Goal: Task Accomplishment & Management: Complete application form

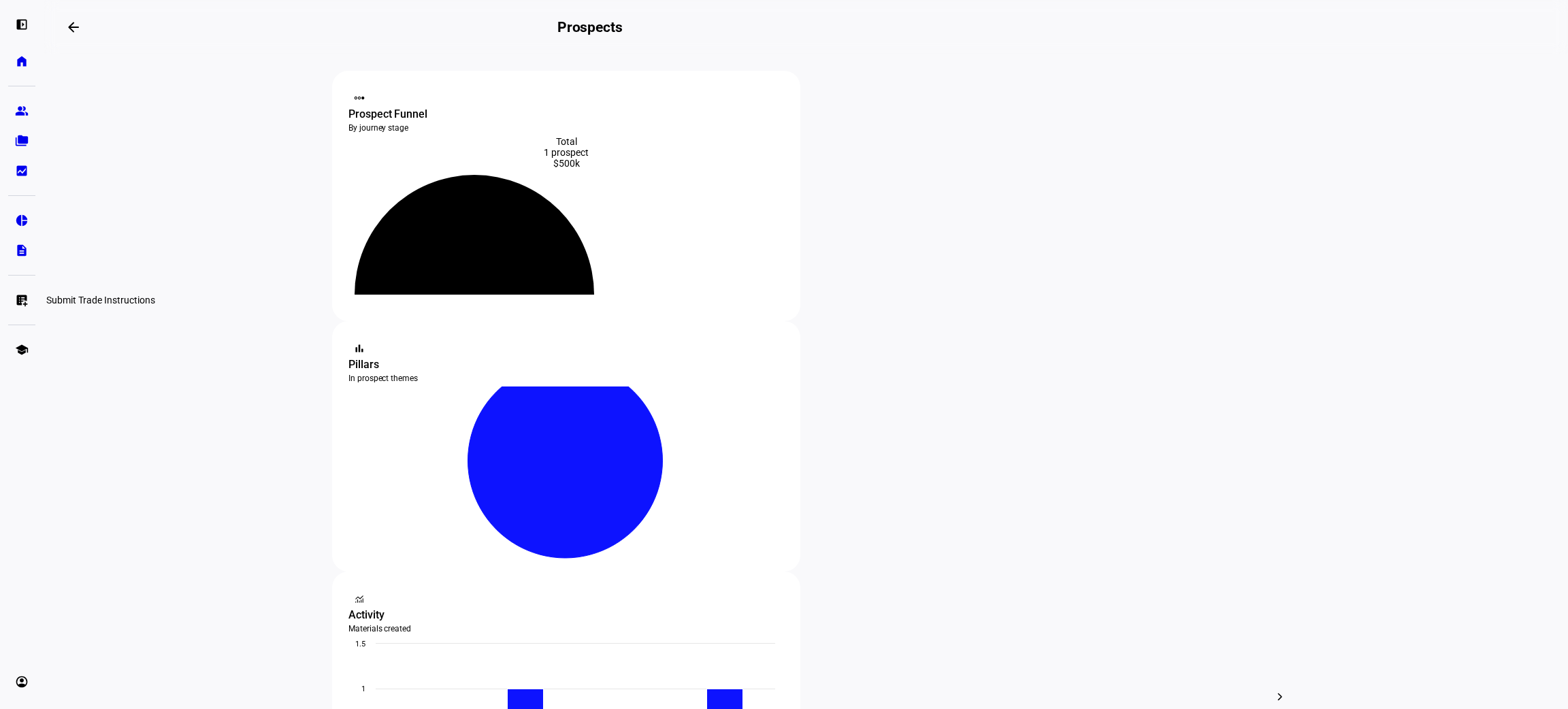
click at [18, 302] on eth-mat-symbol "list_alt_add" at bounding box center [22, 301] width 14 height 14
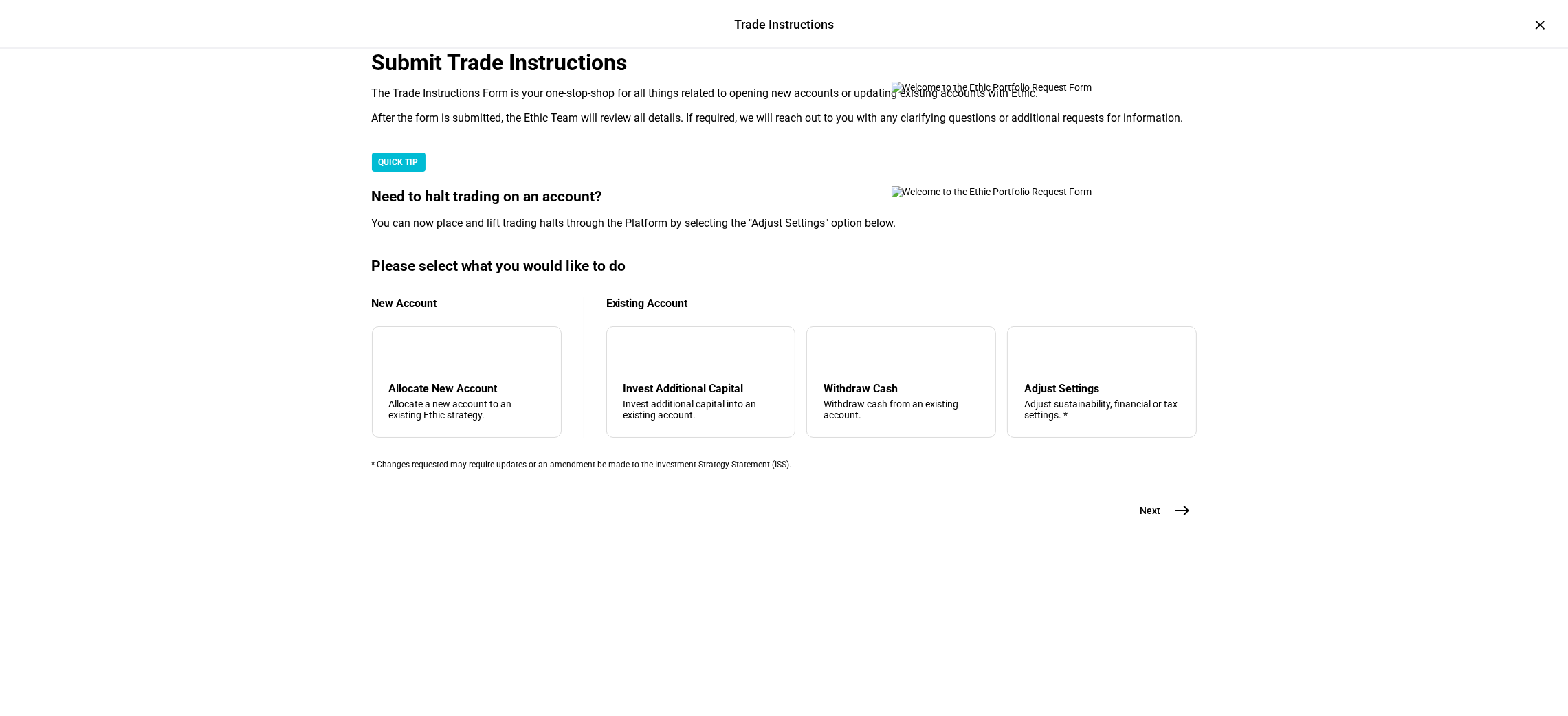
scroll to position [46, 0]
click at [852, 123] on mat-card "Submit Trade Instructions The Trade Instructions Form is your one-stop-shop for…" at bounding box center [784, 88] width 825 height 76
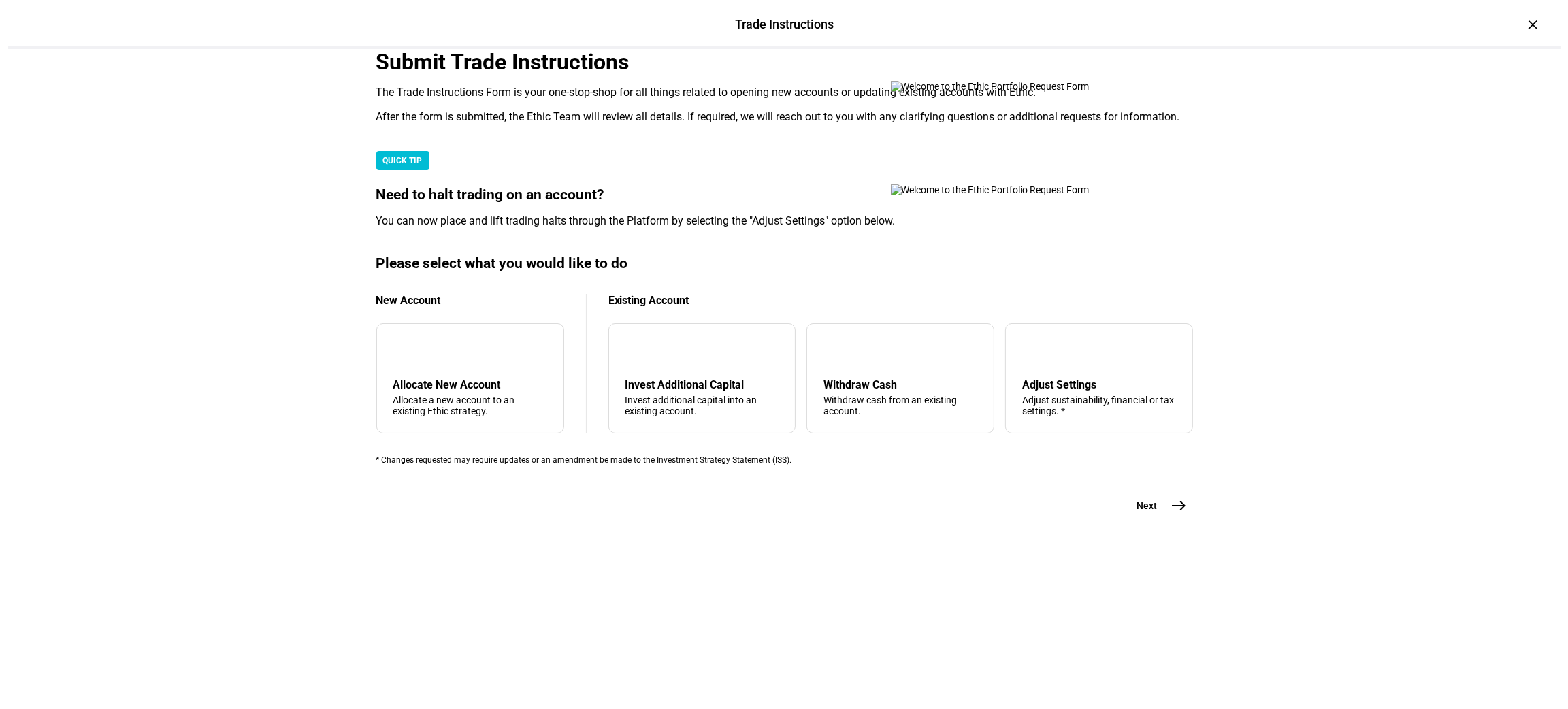
scroll to position [232, 0]
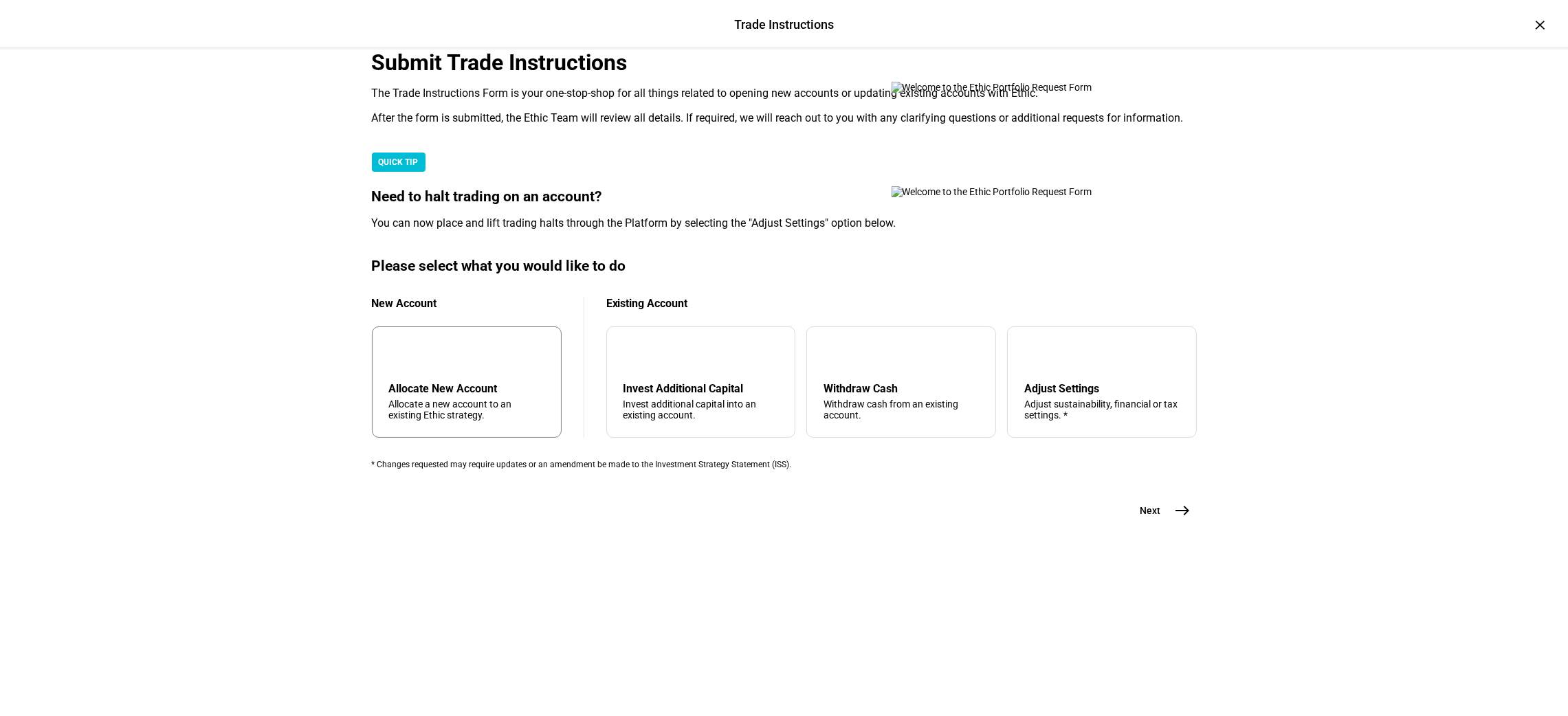
click at [459, 438] on div "add Allocate New Account Allocate a new account to an existing Ethic strategy." at bounding box center [466, 381] width 190 height 111
click at [1175, 519] on mat-icon "east" at bounding box center [1183, 511] width 17 height 17
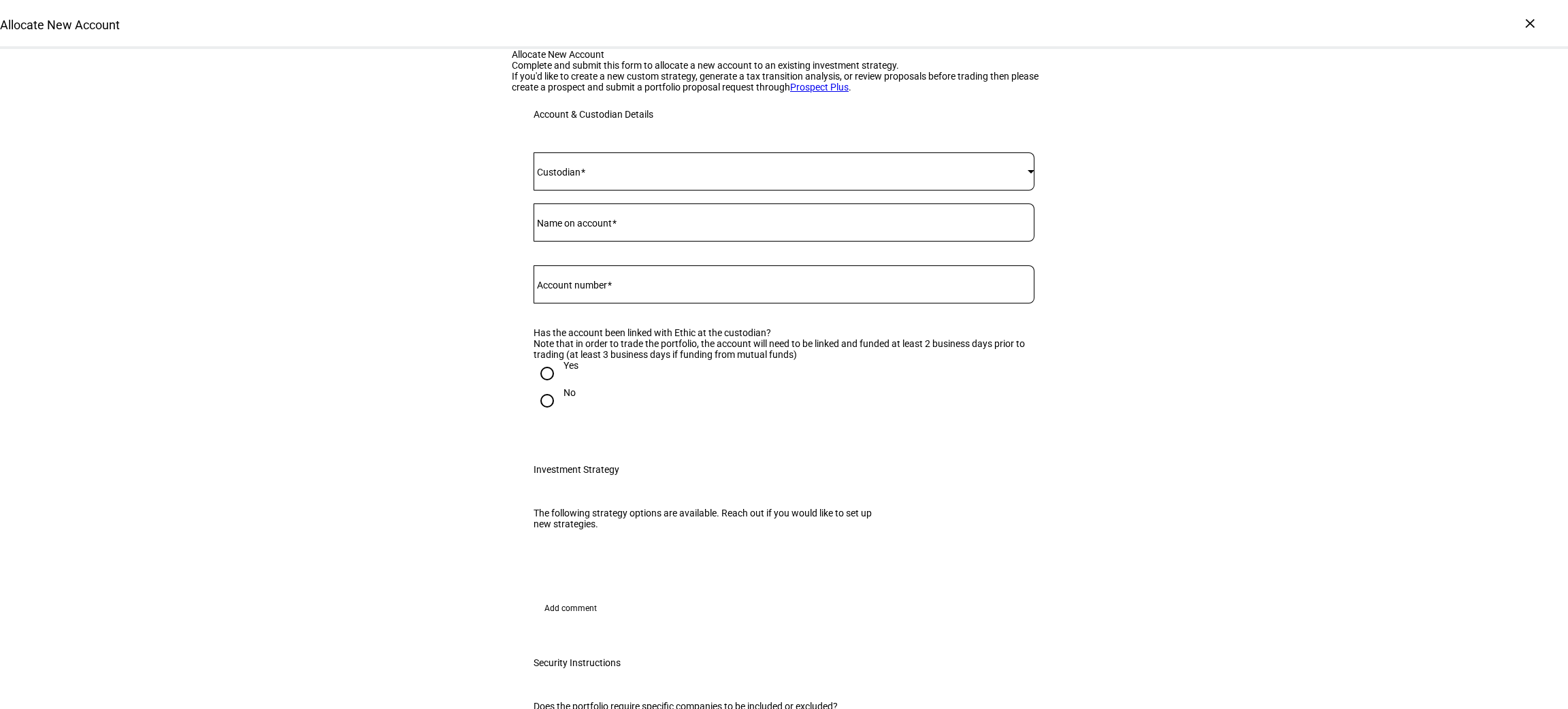
click at [880, 177] on span at bounding box center [781, 171] width 494 height 11
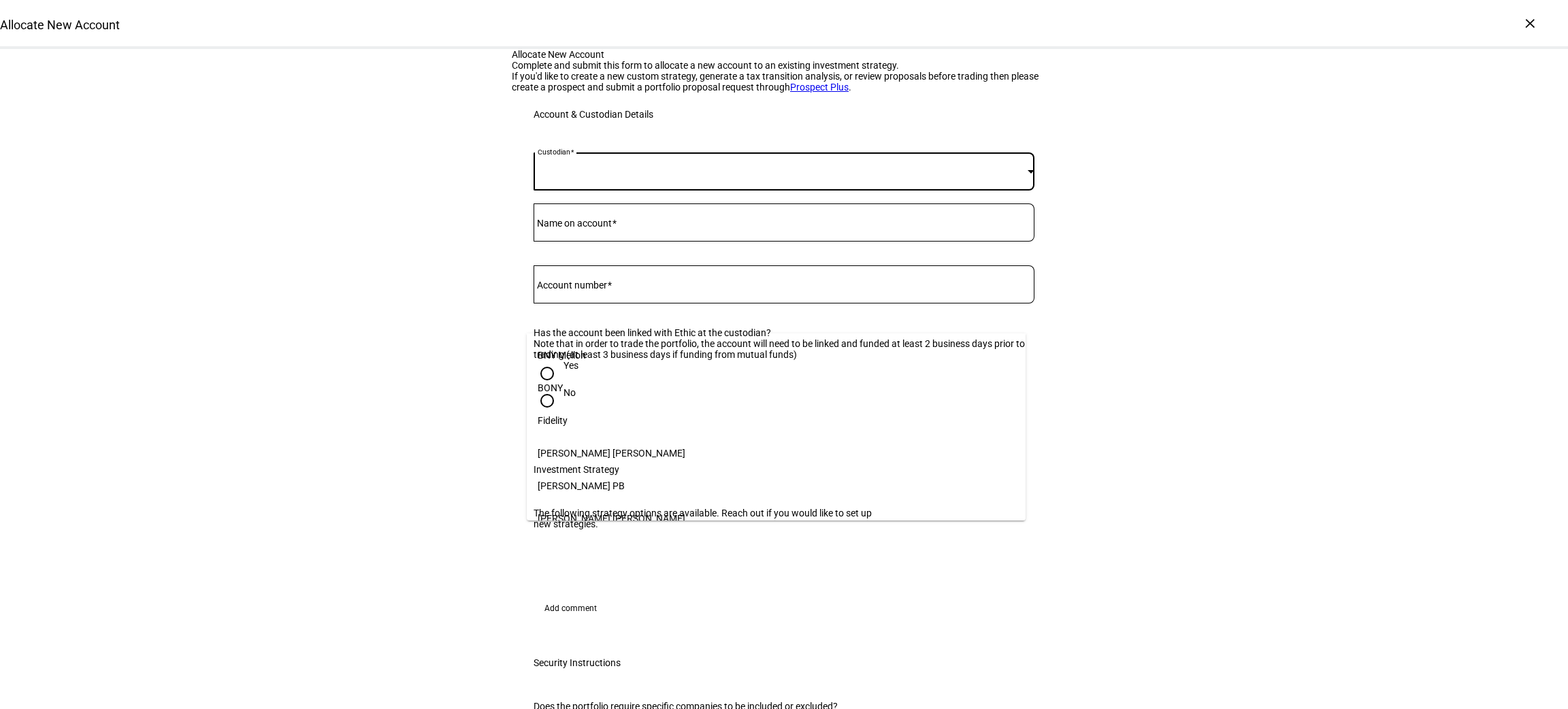
click at [848, 420] on mat-option "Fidelity" at bounding box center [776, 421] width 500 height 33
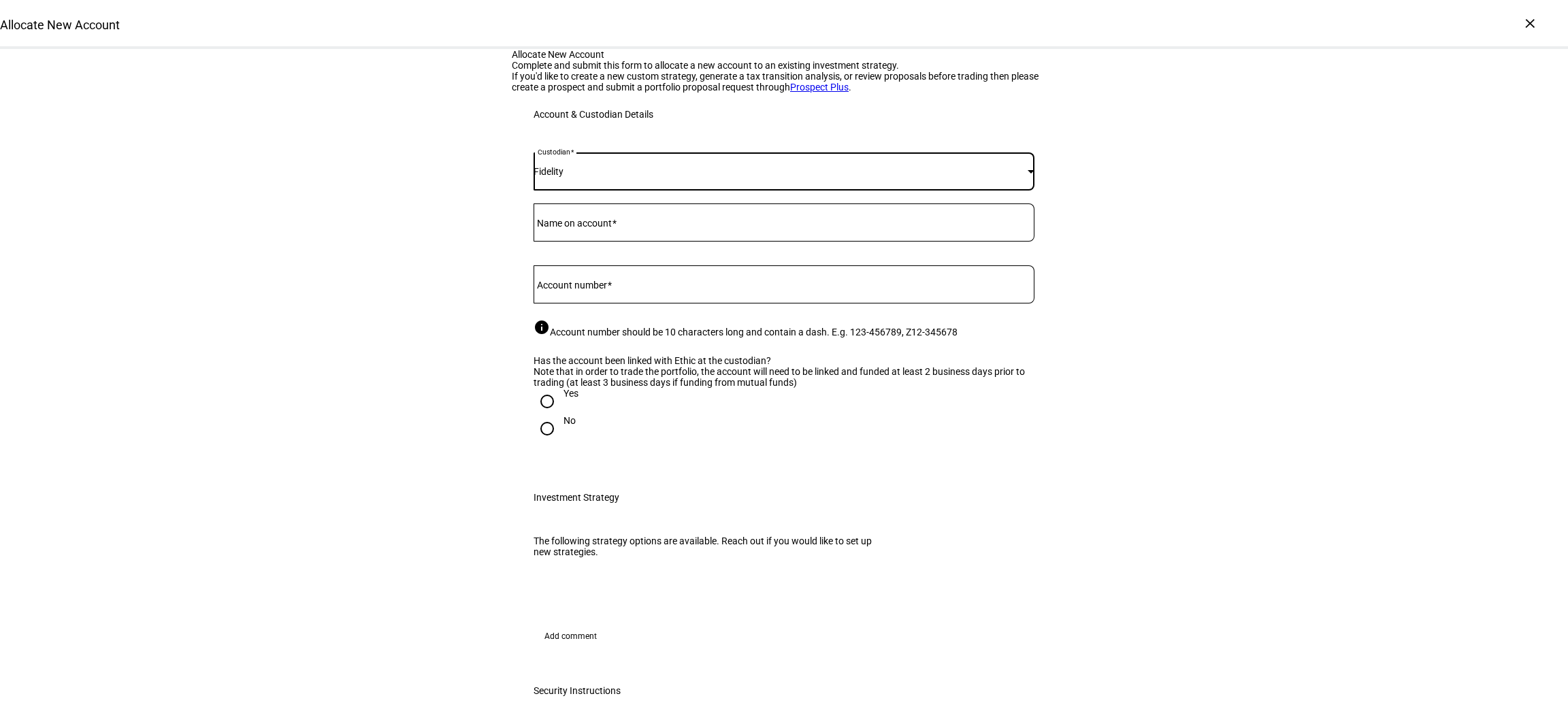
click at [804, 242] on div at bounding box center [784, 223] width 501 height 38
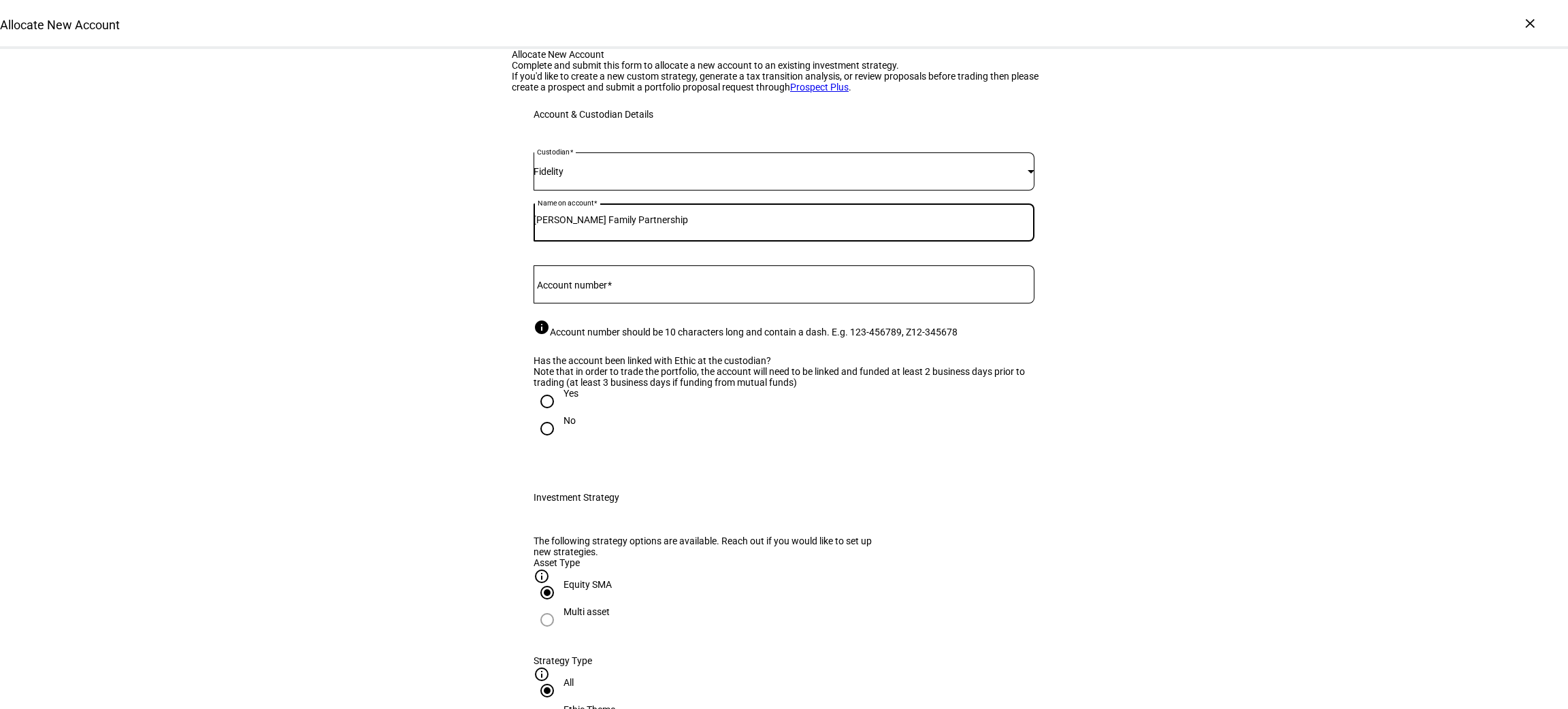
type input "[PERSON_NAME] Family Partnership"
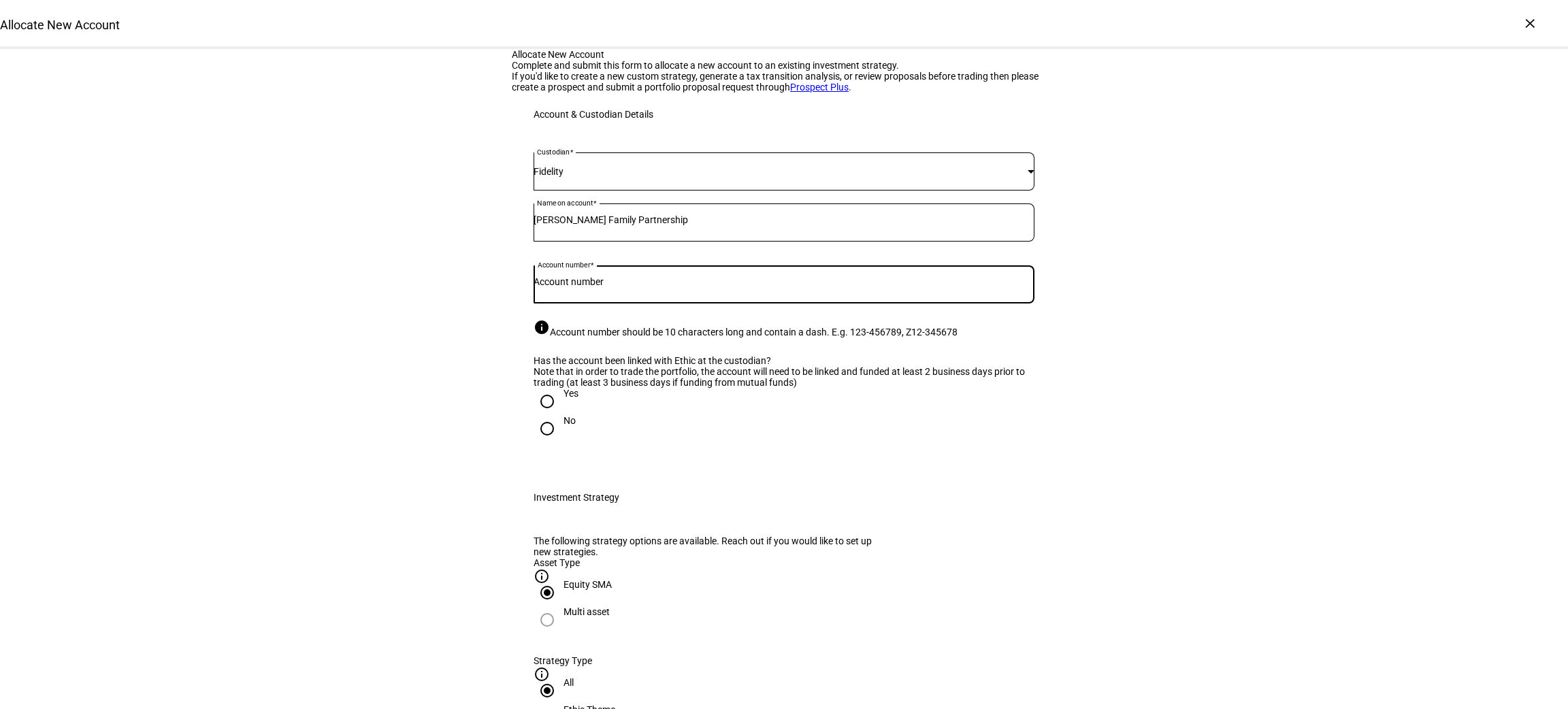
click at [801, 288] on input "Account number" at bounding box center [784, 282] width 501 height 11
type input "655-217966"
click at [542, 415] on input "Yes" at bounding box center [547, 402] width 27 height 27
radio input "true"
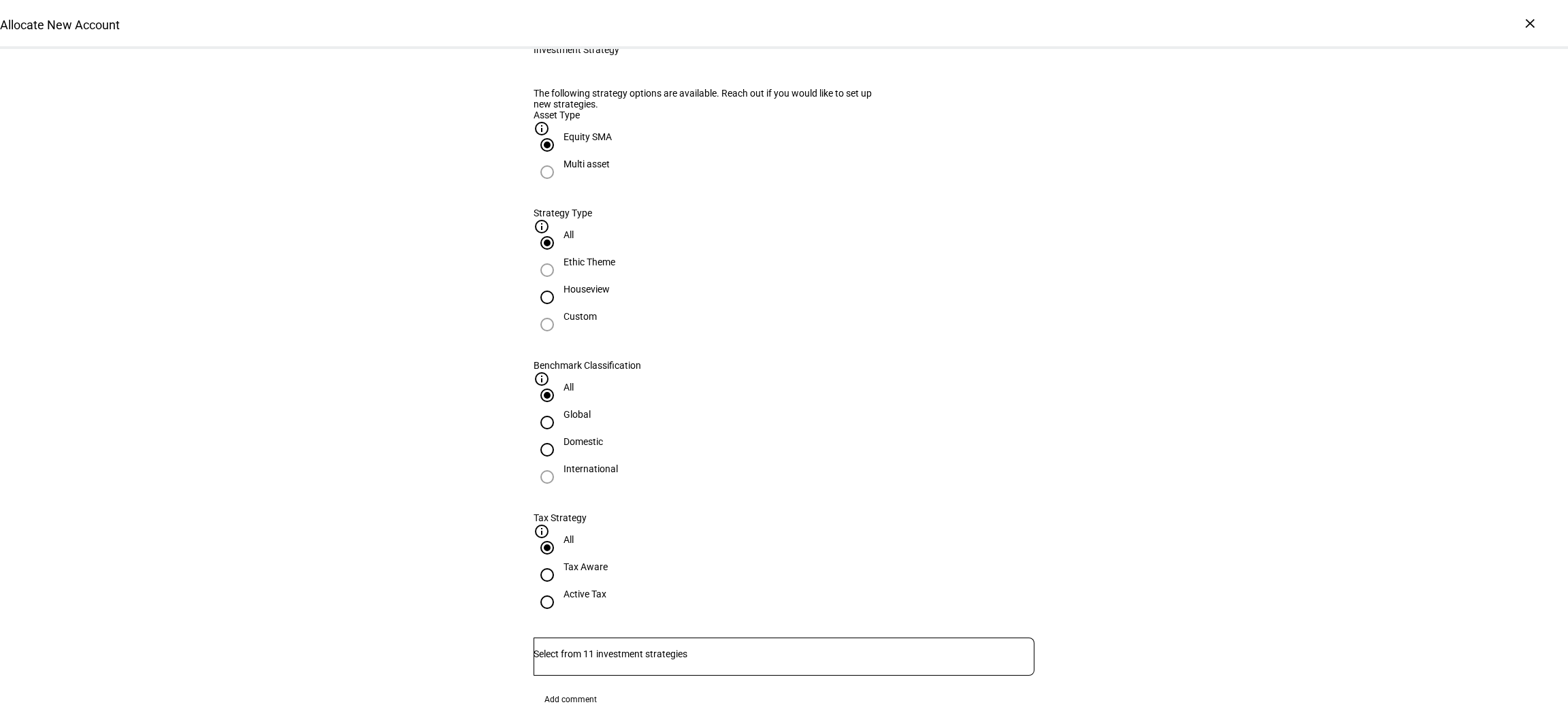
scroll to position [449, 0]
click at [877, 648] on input "Number" at bounding box center [784, 654] width 501 height 11
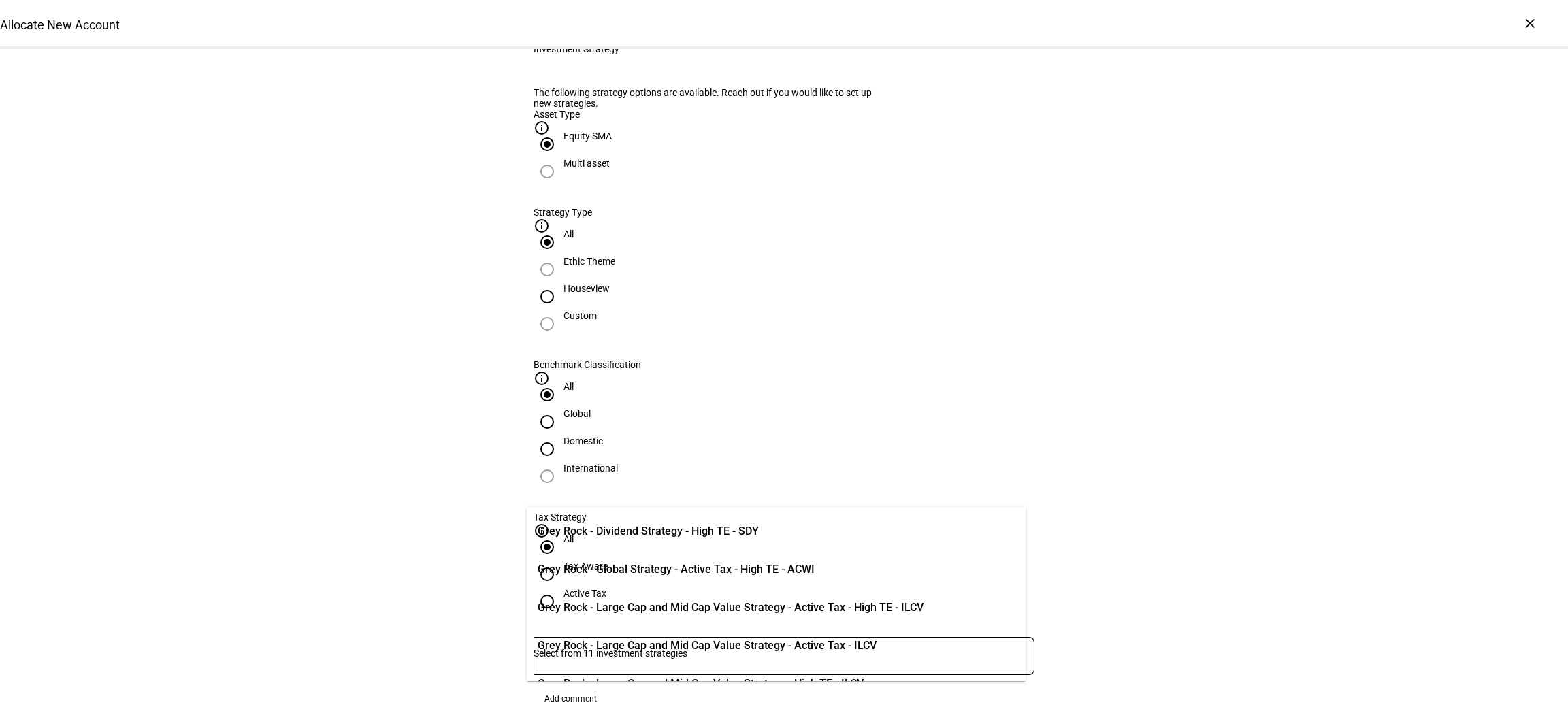
click at [759, 531] on span "Grey Rock - Dividend Strategy - High TE - SDY" at bounding box center [648, 531] width 221 height 16
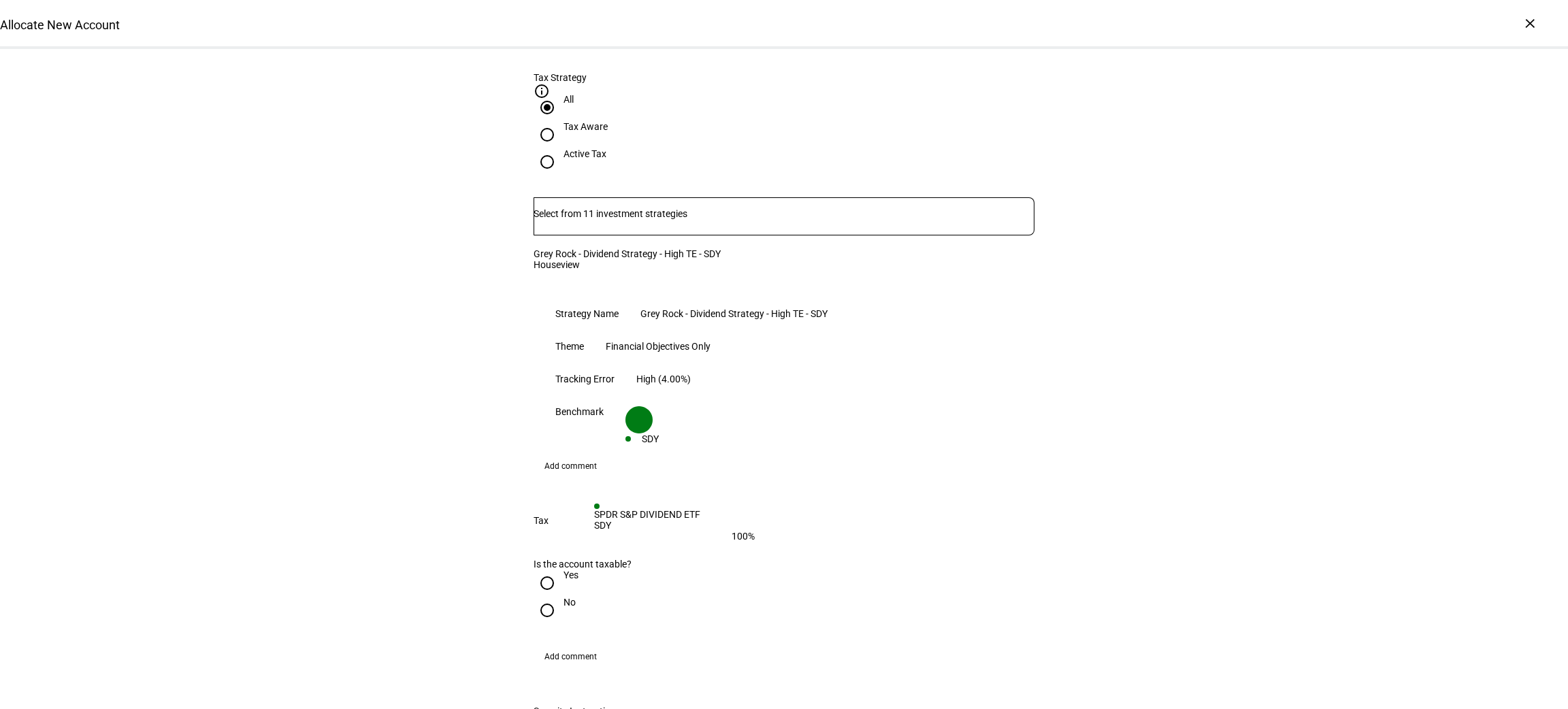
scroll to position [889, 0]
click at [540, 570] on input "Yes" at bounding box center [547, 583] width 27 height 27
radio input "true"
click at [535, 657] on input "Federal max rate Short-term 40.8%, Long-term 23.8%" at bounding box center [547, 671] width 27 height 27
radio input "true"
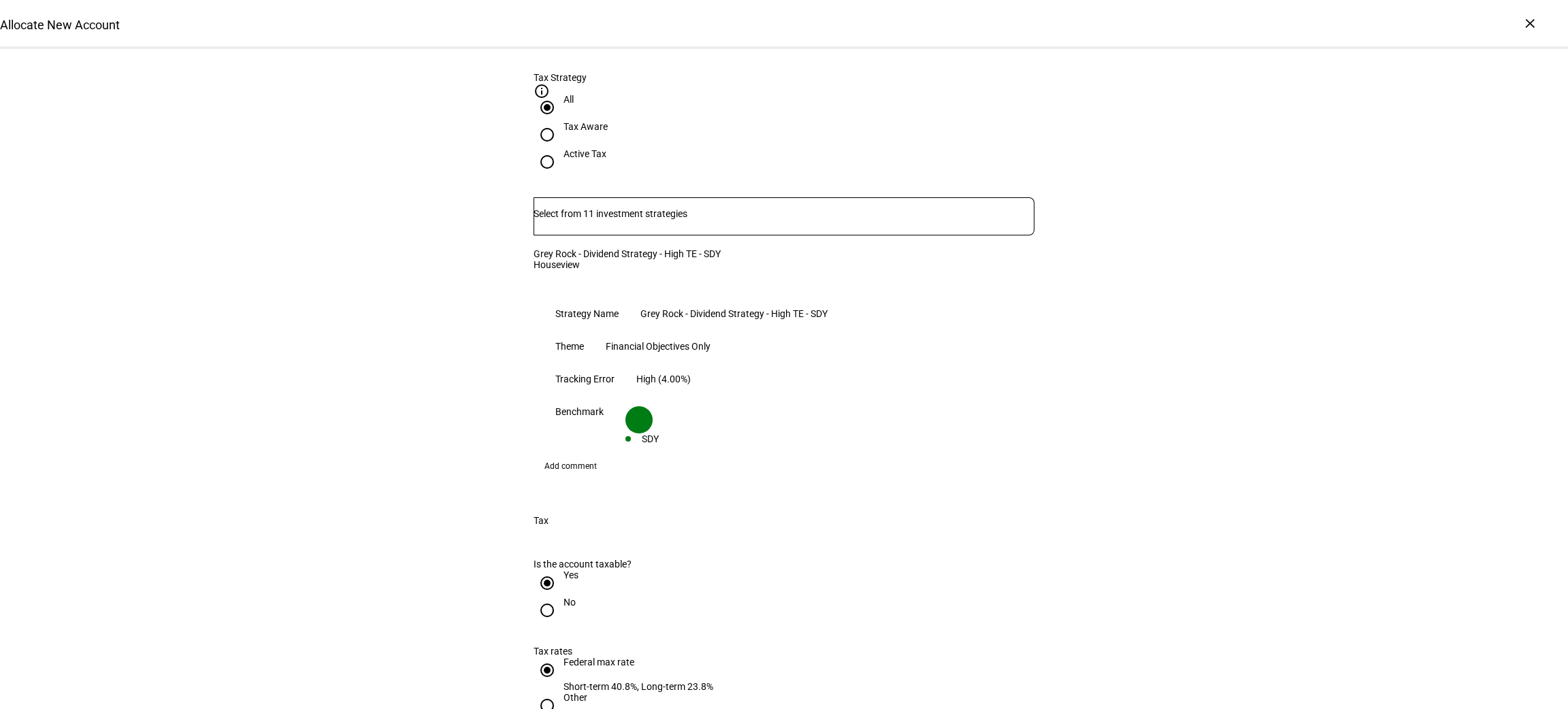
click at [570, 456] on span "Add comment" at bounding box center [570, 467] width 53 height 22
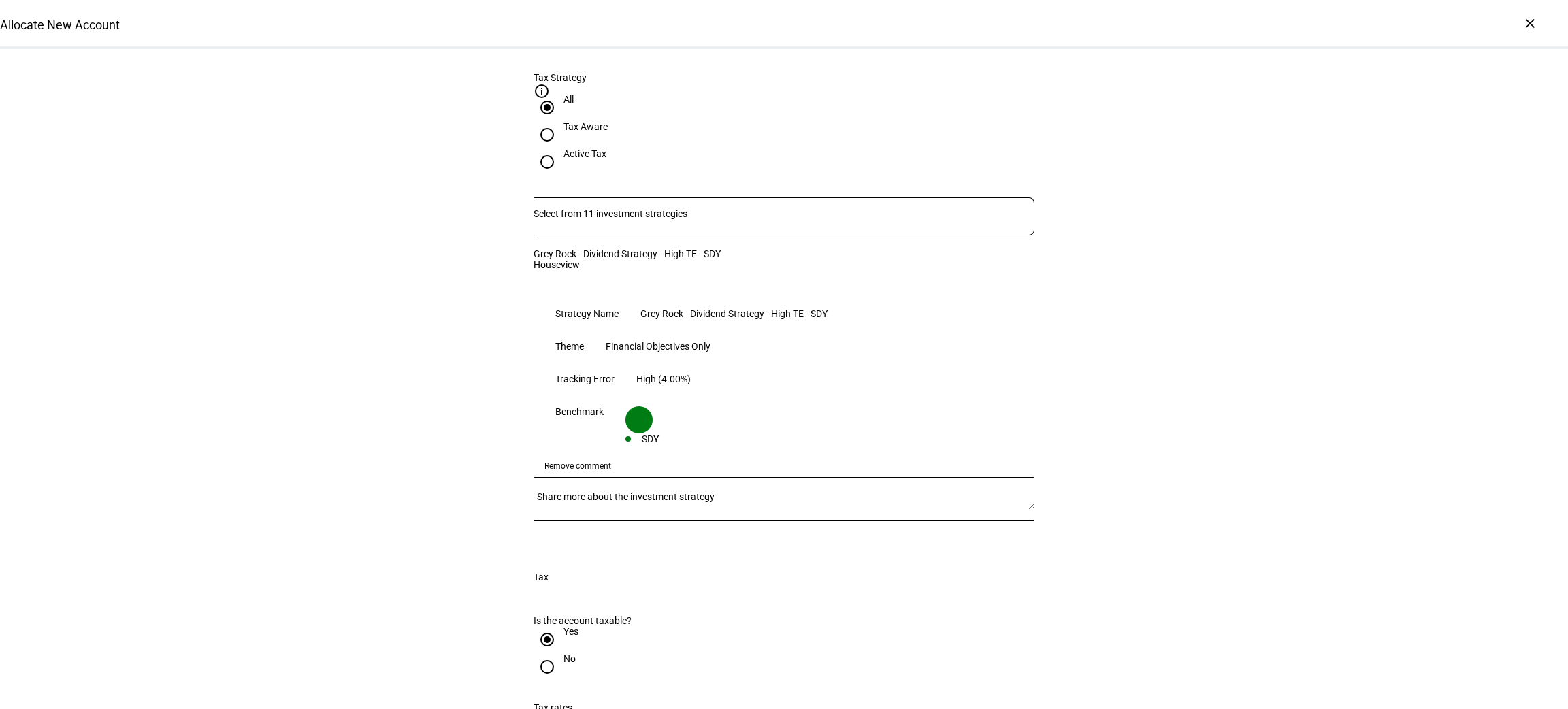
click at [570, 456] on span "Remove comment" at bounding box center [578, 467] width 67 height 22
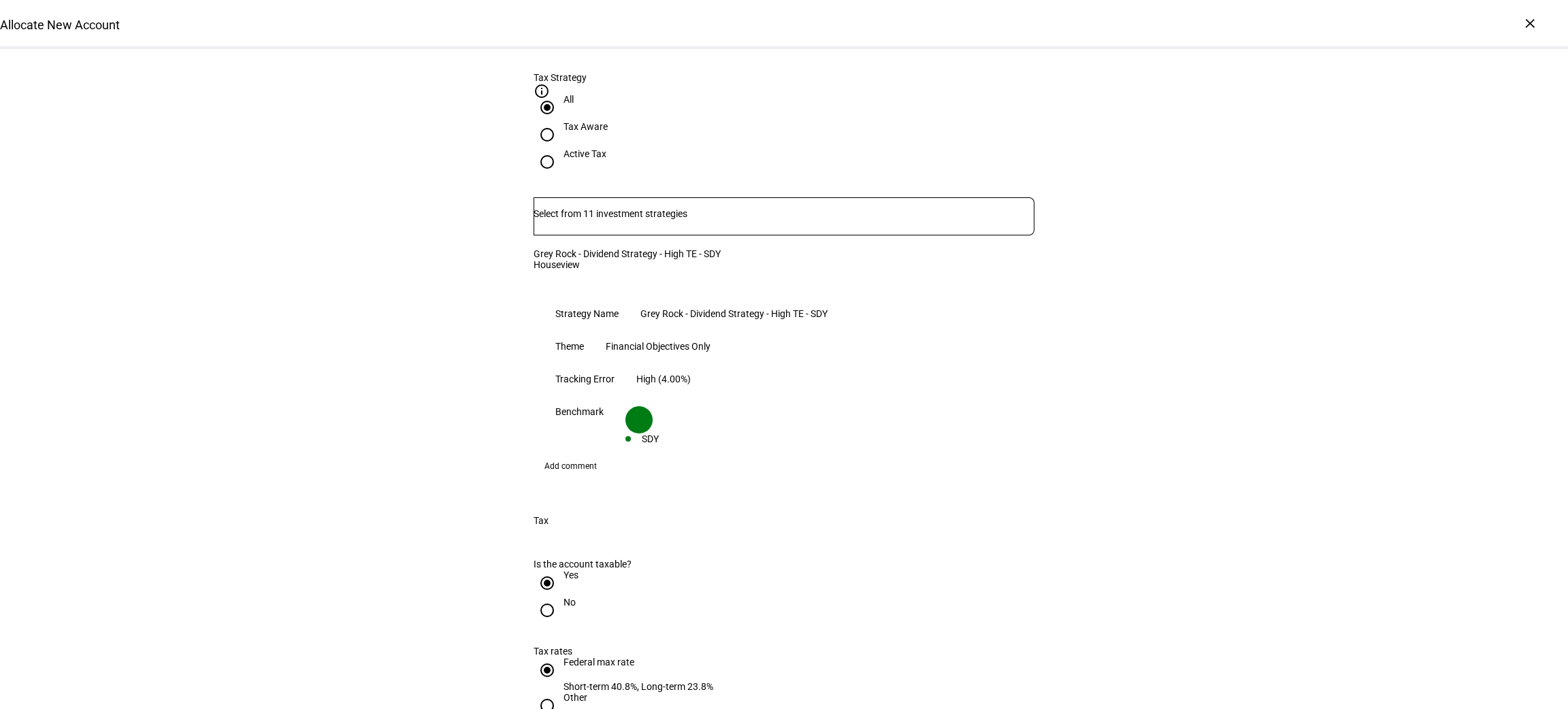
click at [563, 456] on span "Add comment" at bounding box center [570, 467] width 53 height 22
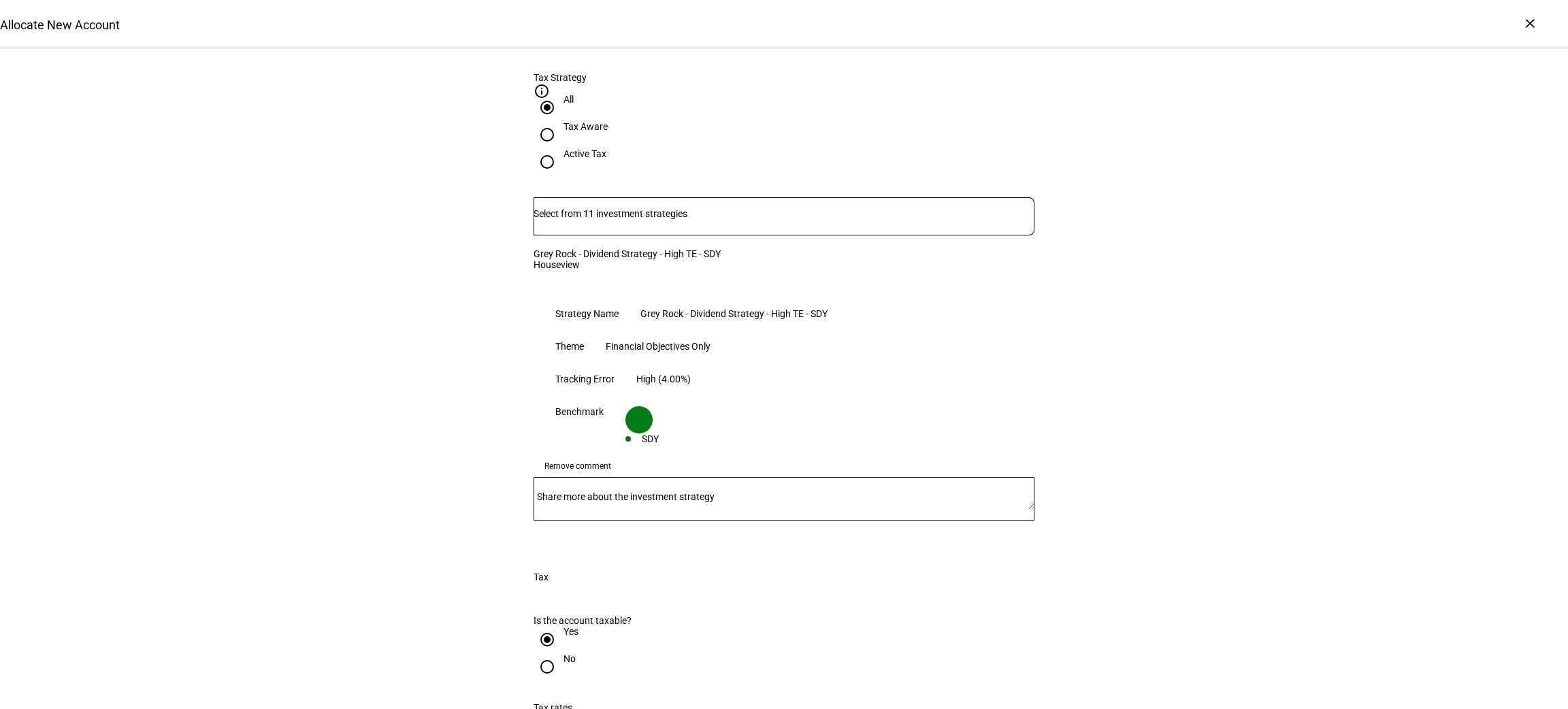
click at [577, 492] on mat-label "Share more about the investment strategy" at bounding box center [626, 497] width 178 height 11
click at [577, 488] on textarea "Share more about the investment strategy" at bounding box center [784, 499] width 501 height 22
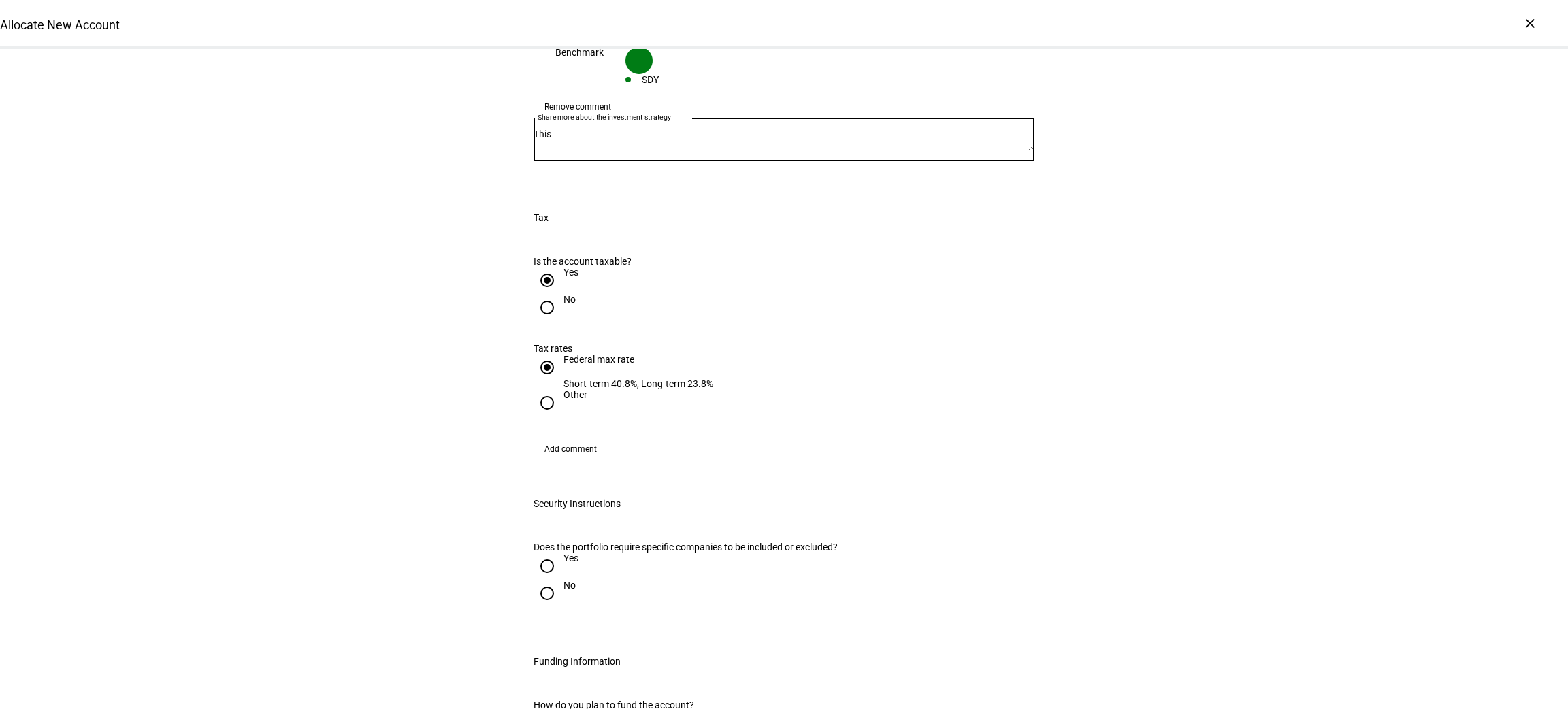
scroll to position [1248, 0]
type textarea "This"
click at [568, 389] on div "Other" at bounding box center [575, 395] width 24 height 11
click at [561, 389] on input "Other" at bounding box center [547, 403] width 27 height 27
radio input "true"
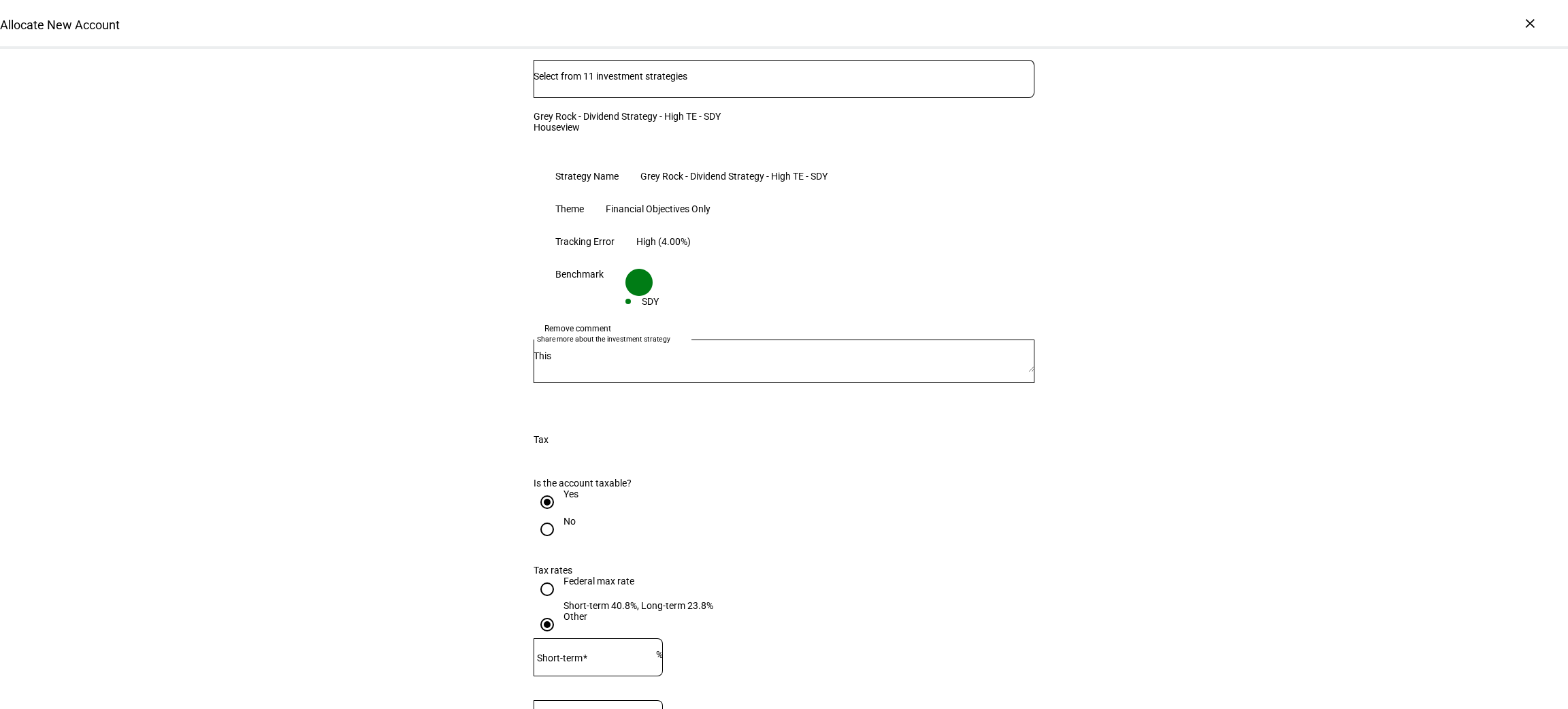
scroll to position [1031, 0]
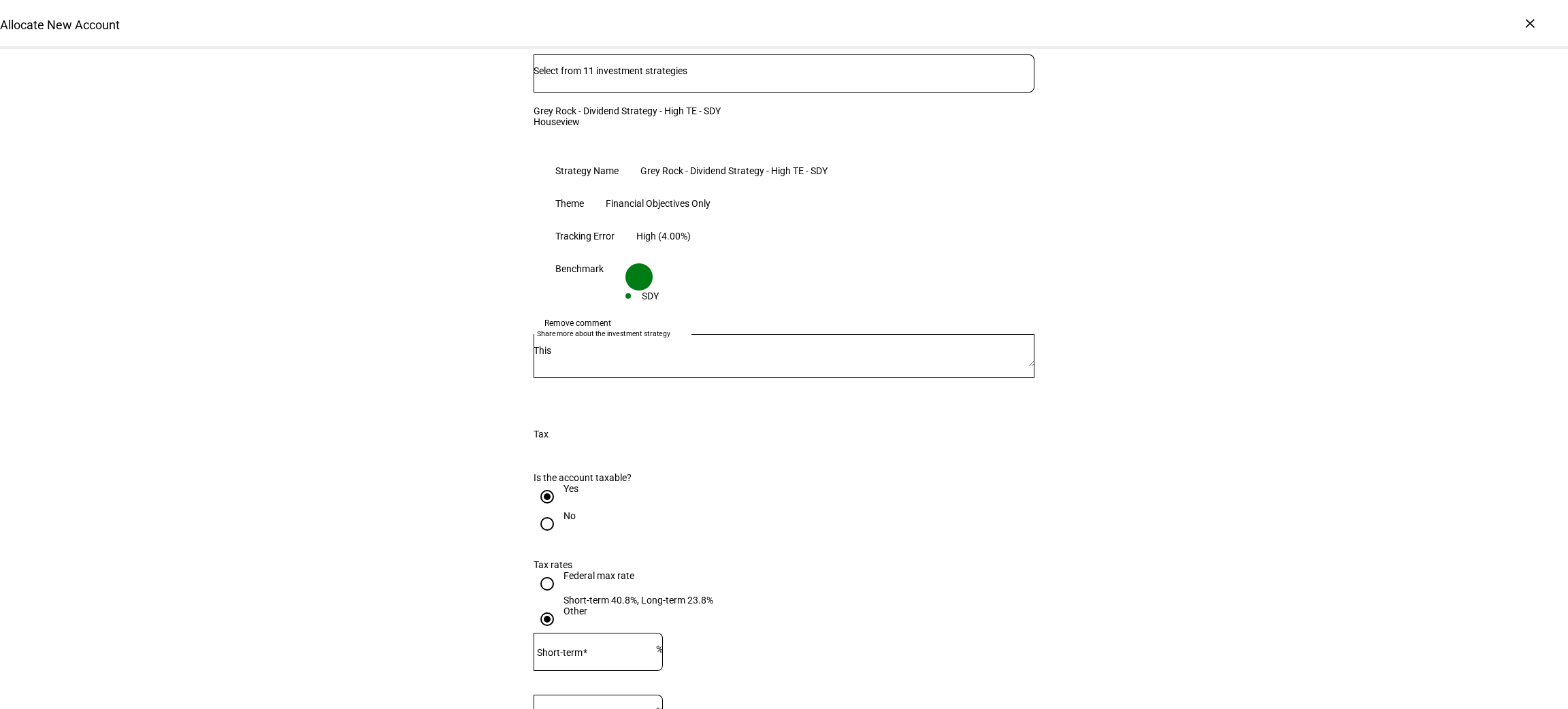
click at [775, 345] on textarea "This" at bounding box center [784, 356] width 501 height 22
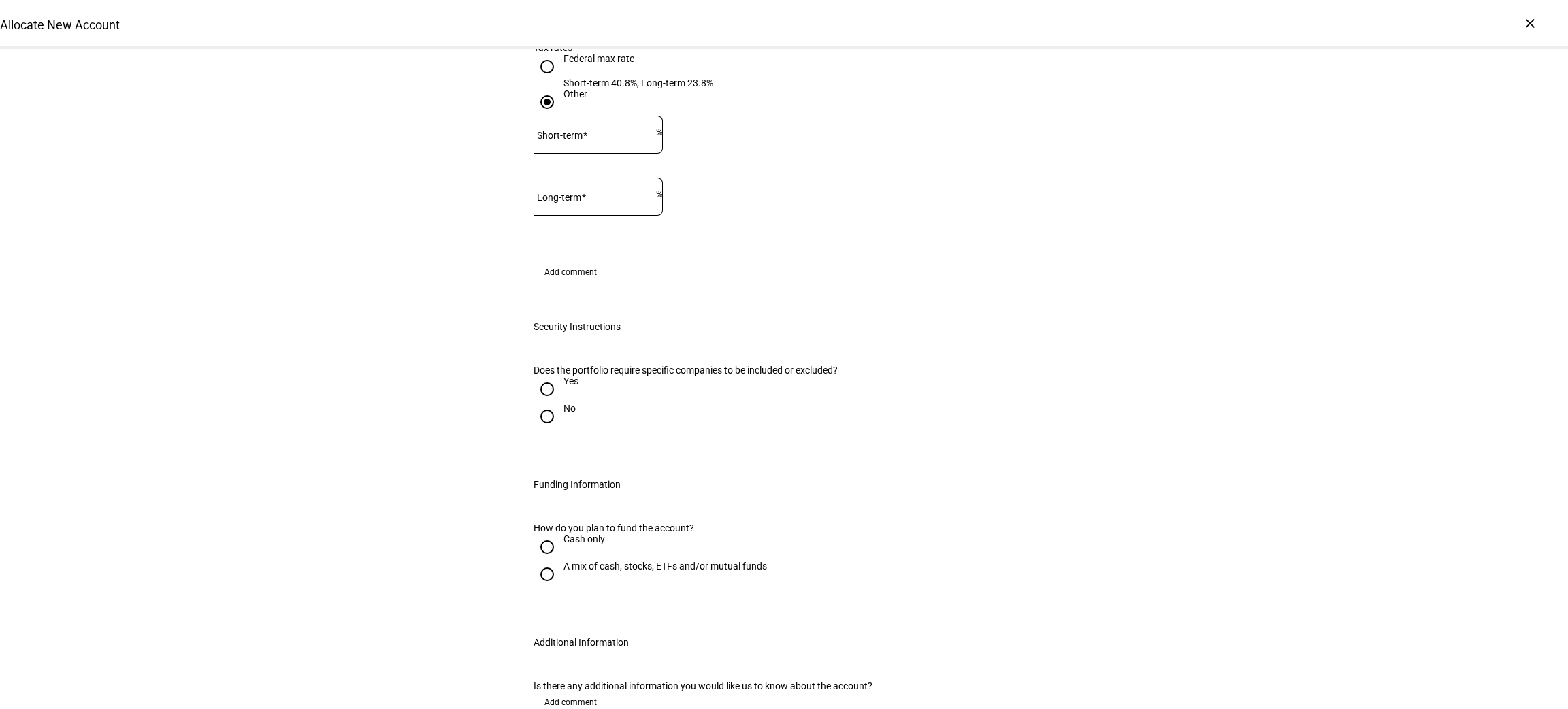
scroll to position [1552, 0]
type textarea "This account was previously 636-043882 and the registration was changed and i j…"
click at [540, 400] on input "No" at bounding box center [547, 413] width 27 height 27
radio input "true"
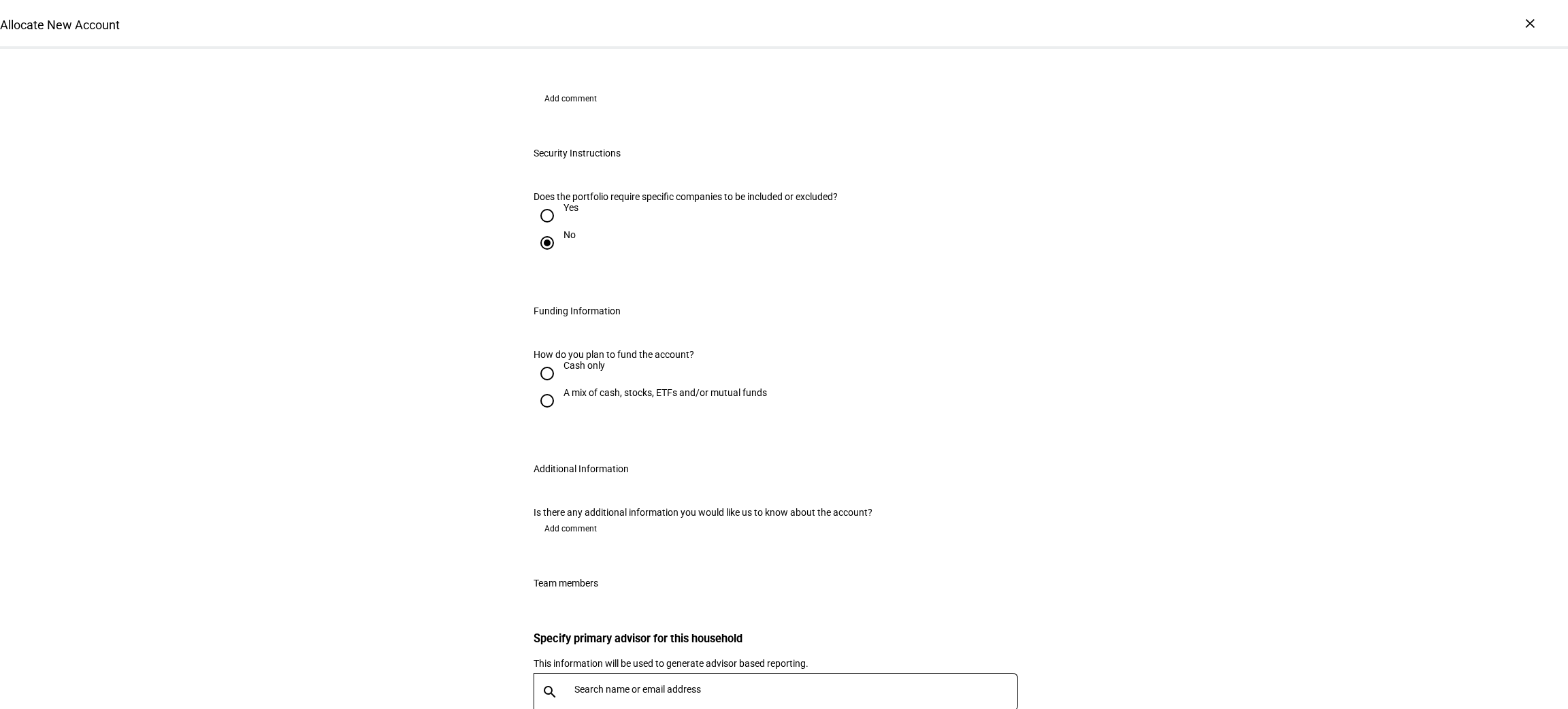
scroll to position [1723, 0]
click at [541, 386] on input "A mix of cash, stocks, ETFs and/or mutual funds" at bounding box center [547, 400] width 27 height 27
radio input "true"
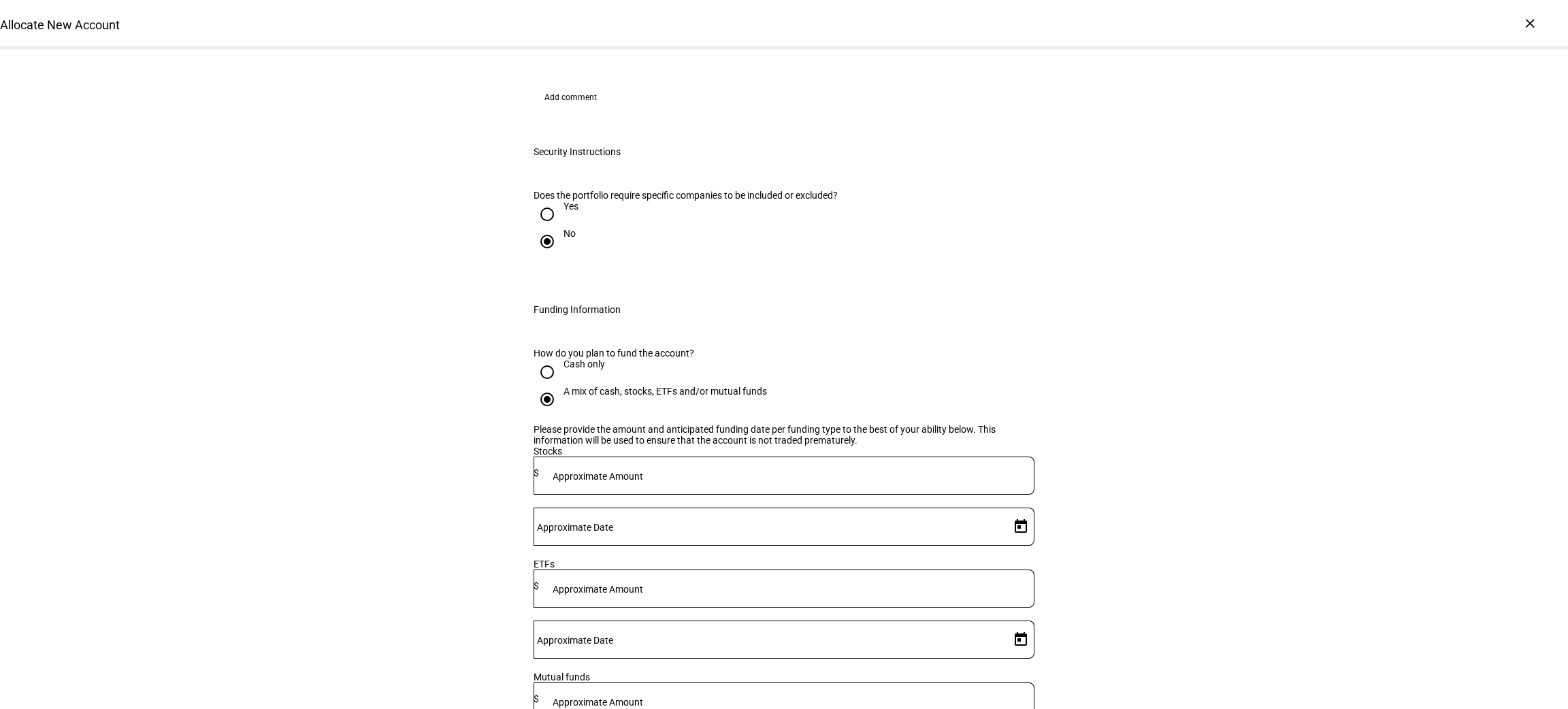
click at [754, 457] on div at bounding box center [787, 476] width 496 height 38
type input "10,250,000"
click at [1005, 510] on span "Open calendar" at bounding box center [1021, 527] width 33 height 33
click at [977, 393] on span "28" at bounding box center [982, 398] width 25 height 25
type input "[DATE]"
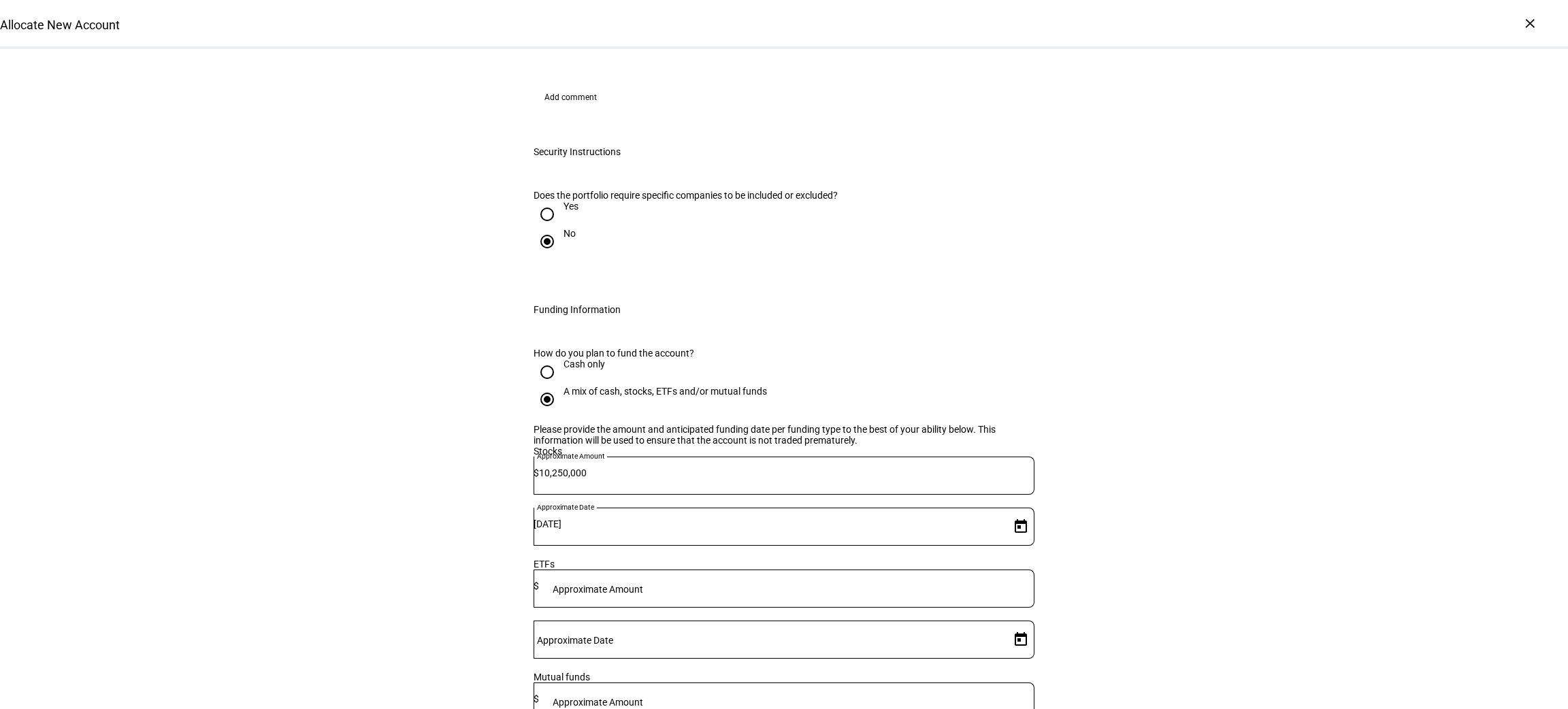
type input "250,000"
click at [979, 545] on span "28" at bounding box center [982, 545] width 25 height 25
type input "[DATE]"
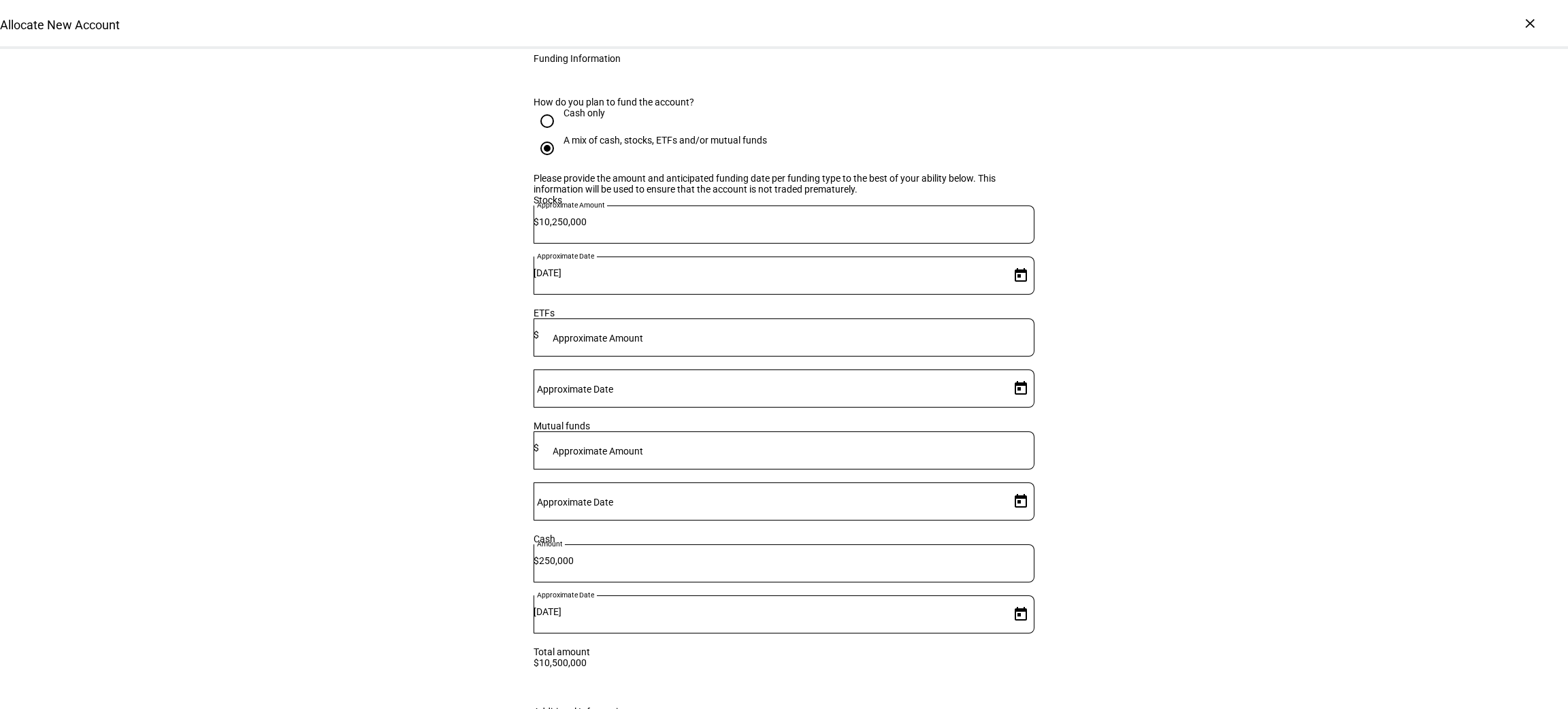
scroll to position [2003, 0]
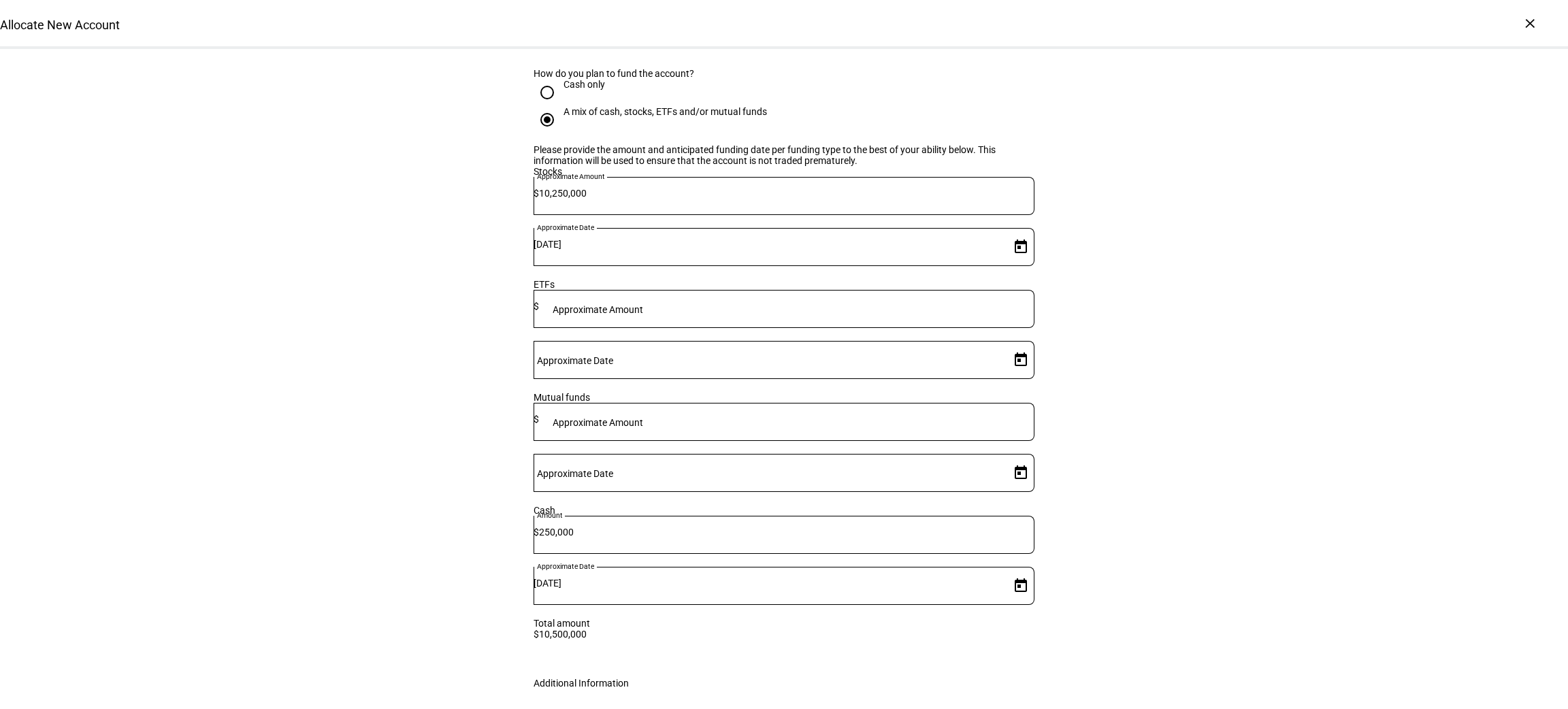
click at [952, 662] on div "Additional Information" at bounding box center [783, 684] width 544 height 44
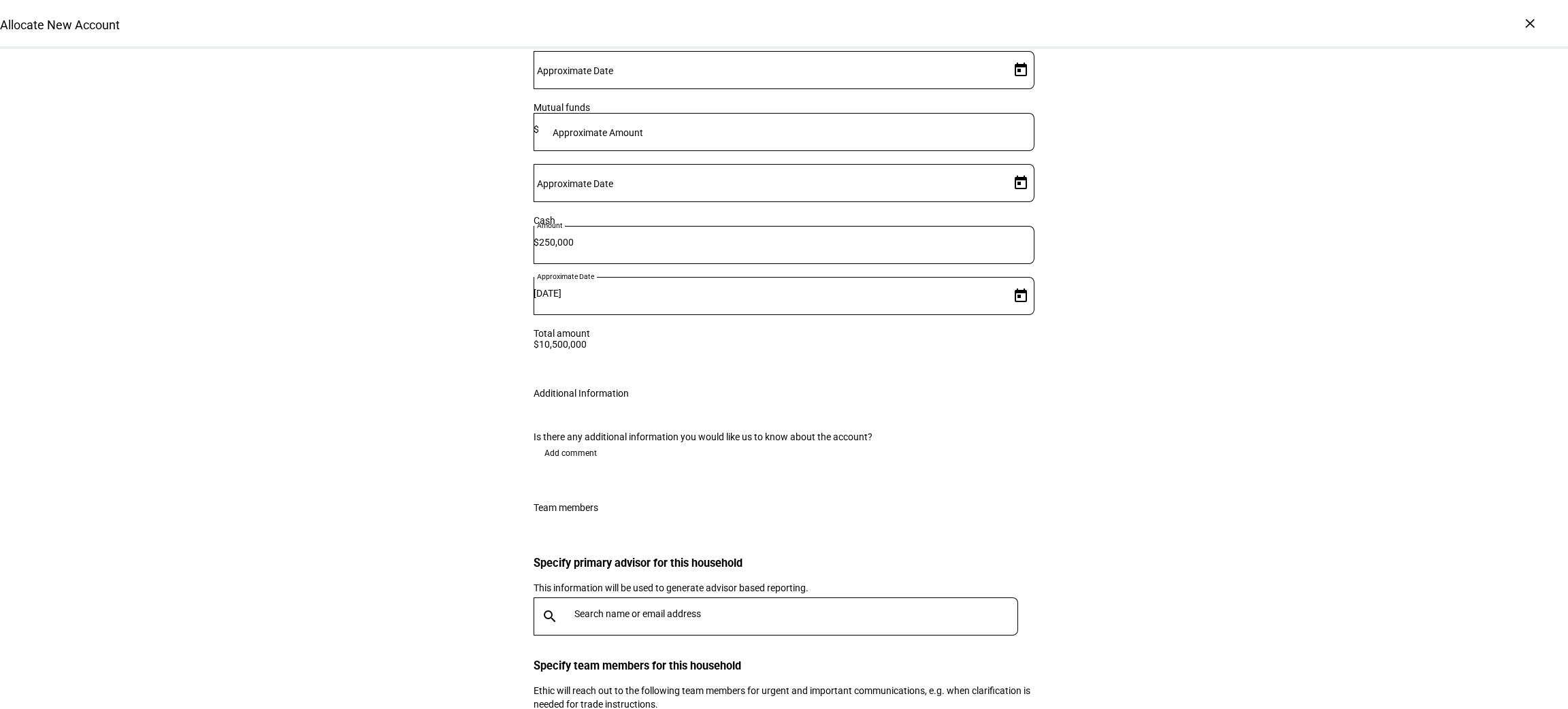
scroll to position [2296, 0]
click at [763, 606] on input "text" at bounding box center [799, 611] width 449 height 11
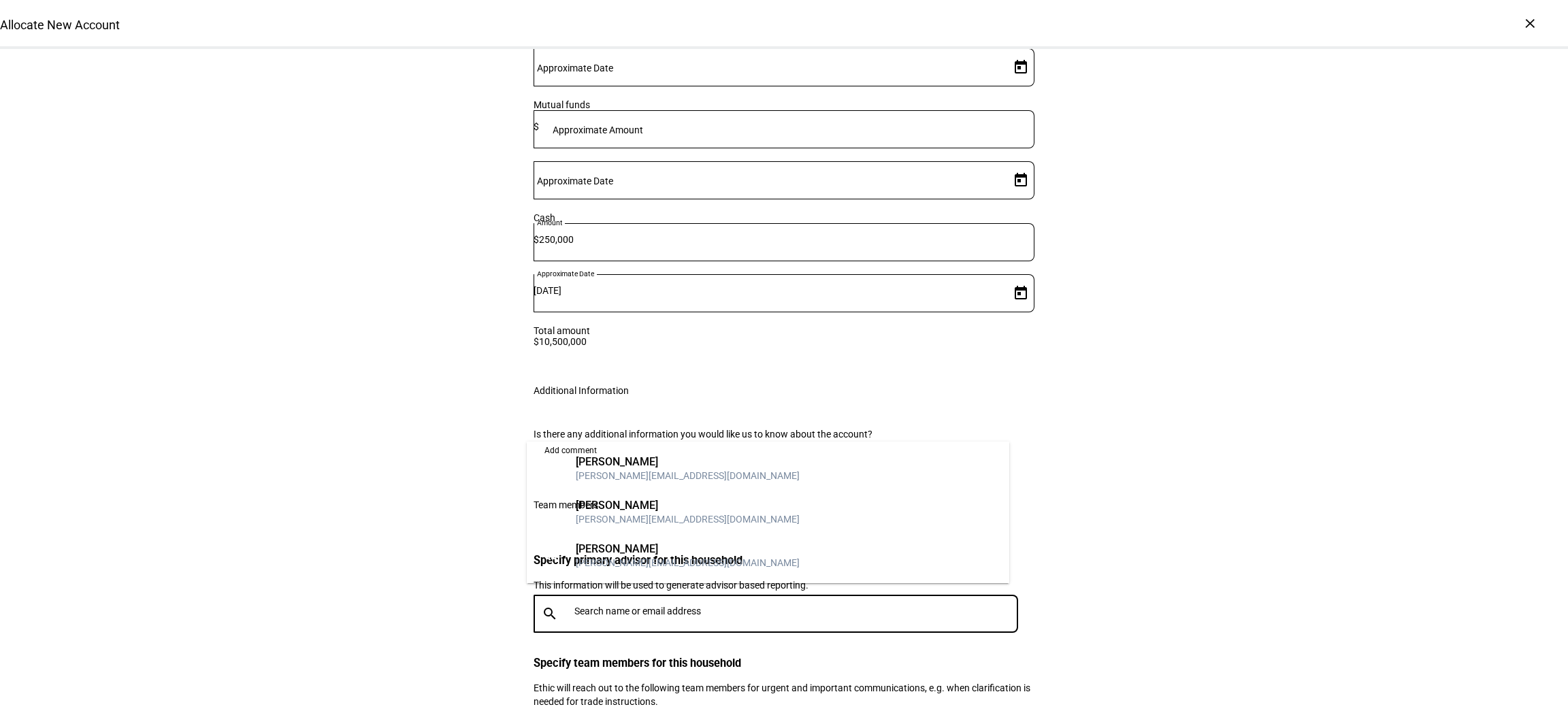
click at [730, 505] on mat-option "[PERSON_NAME] Brower [EMAIL_ADDRESS][DOMAIN_NAME]" at bounding box center [768, 513] width 484 height 44
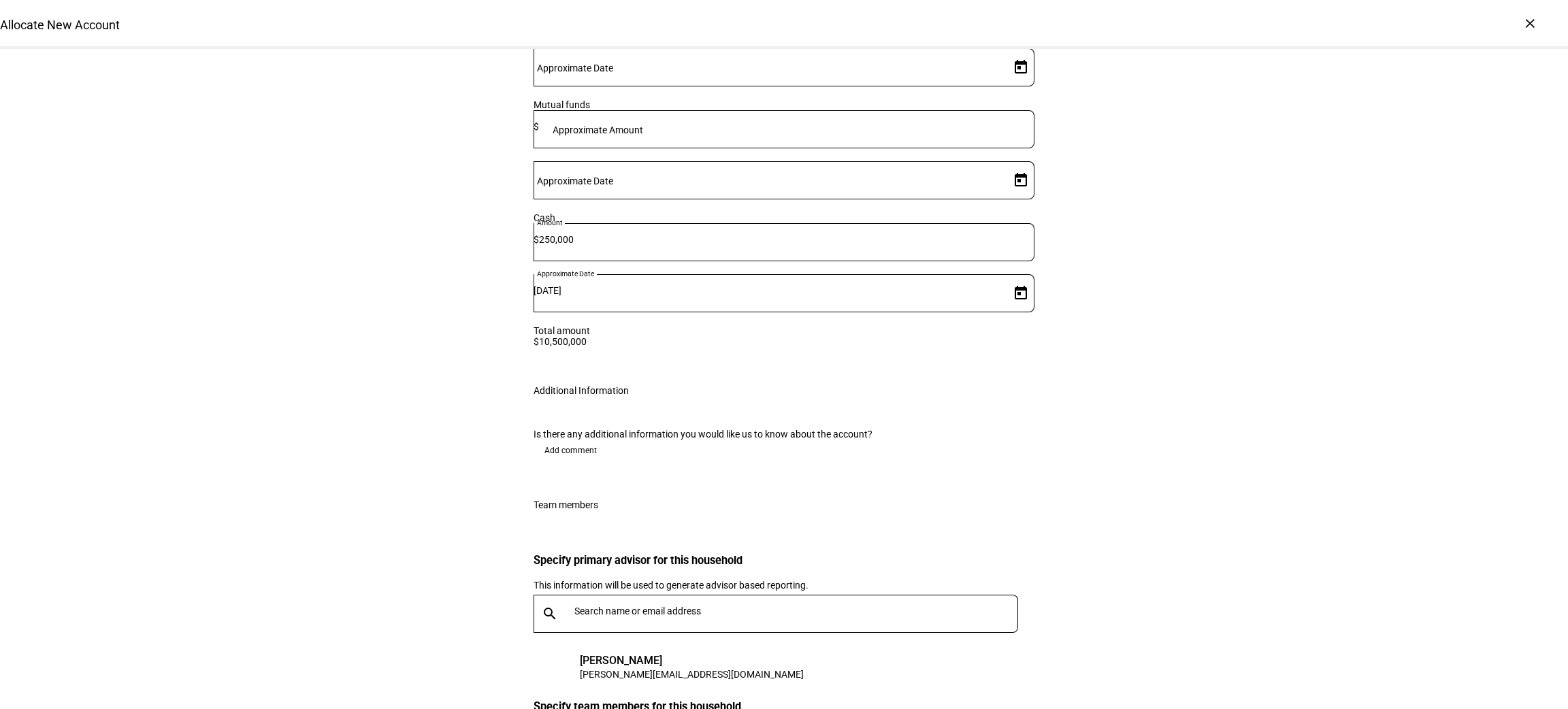
click at [744, 595] on div at bounding box center [794, 614] width 449 height 38
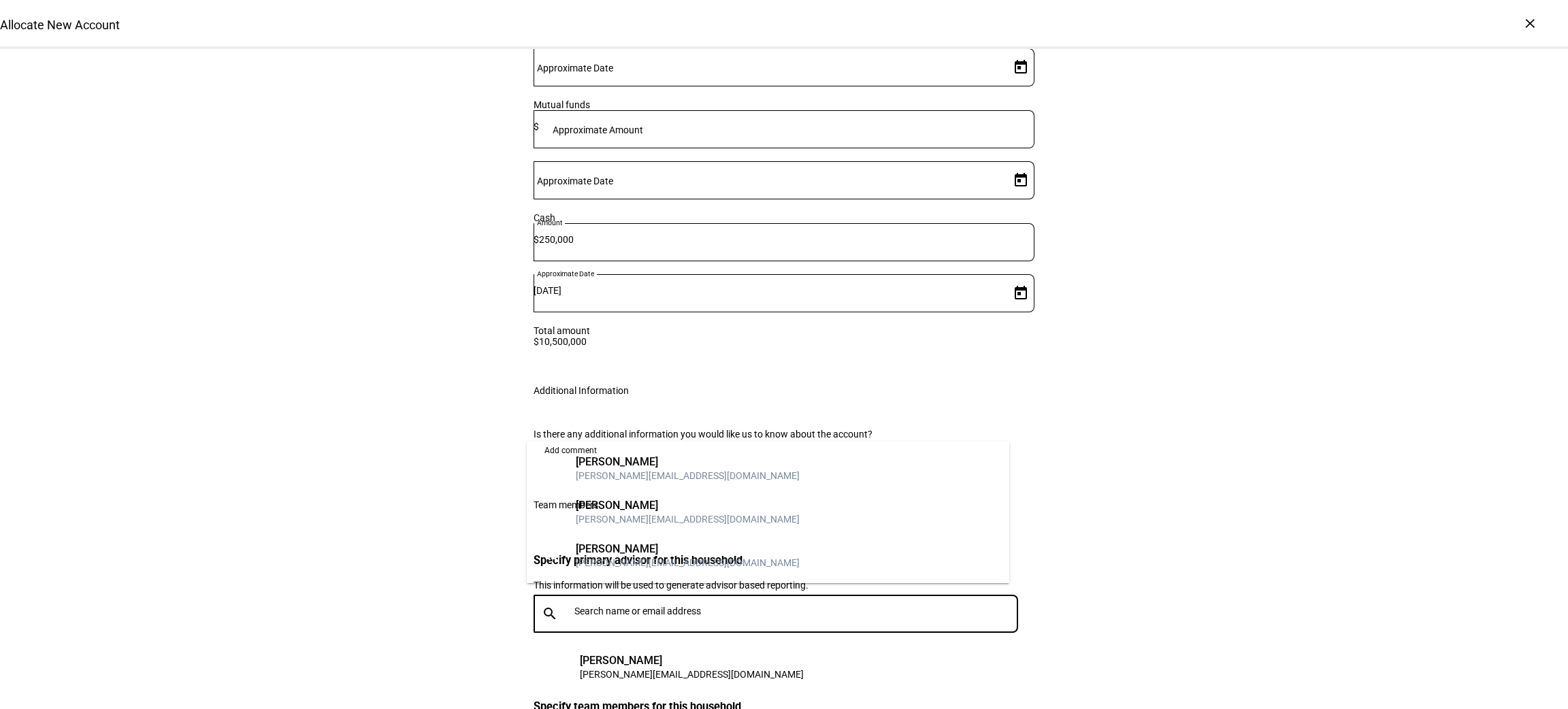
scroll to position [2339, 0]
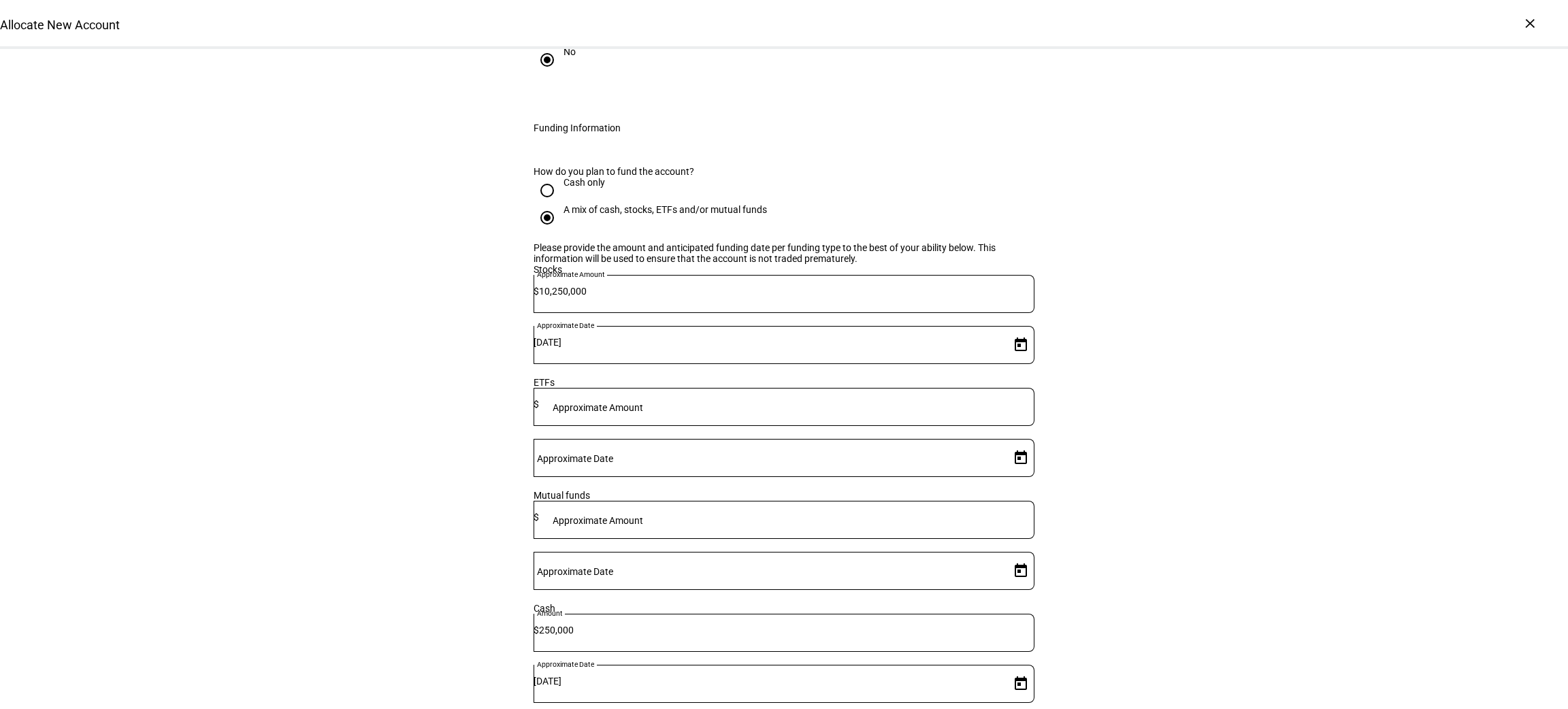
scroll to position [1905, 0]
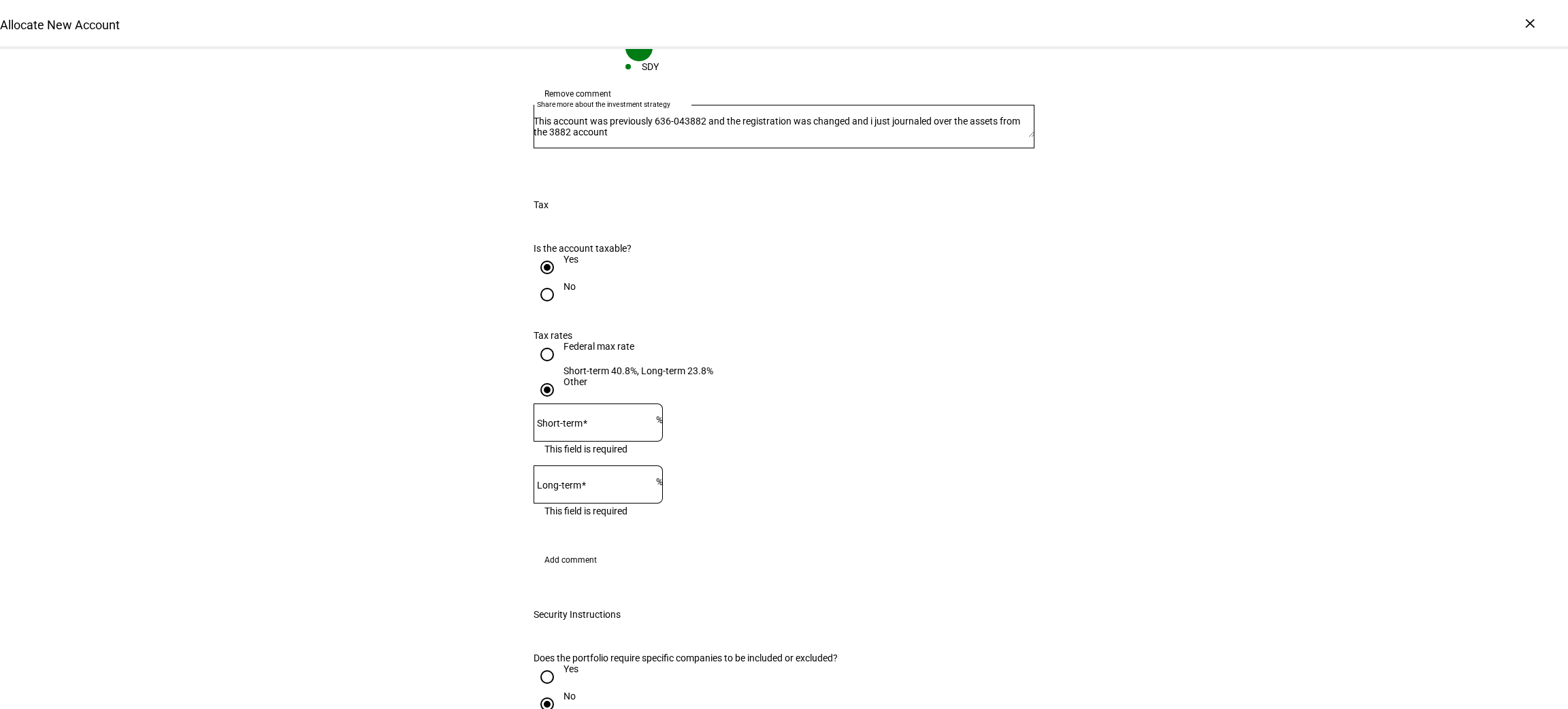
scroll to position [1261, 0]
click at [540, 341] on input "Federal max rate Short-term 40.8%, Long-term 23.8%" at bounding box center [547, 354] width 27 height 27
radio input "true"
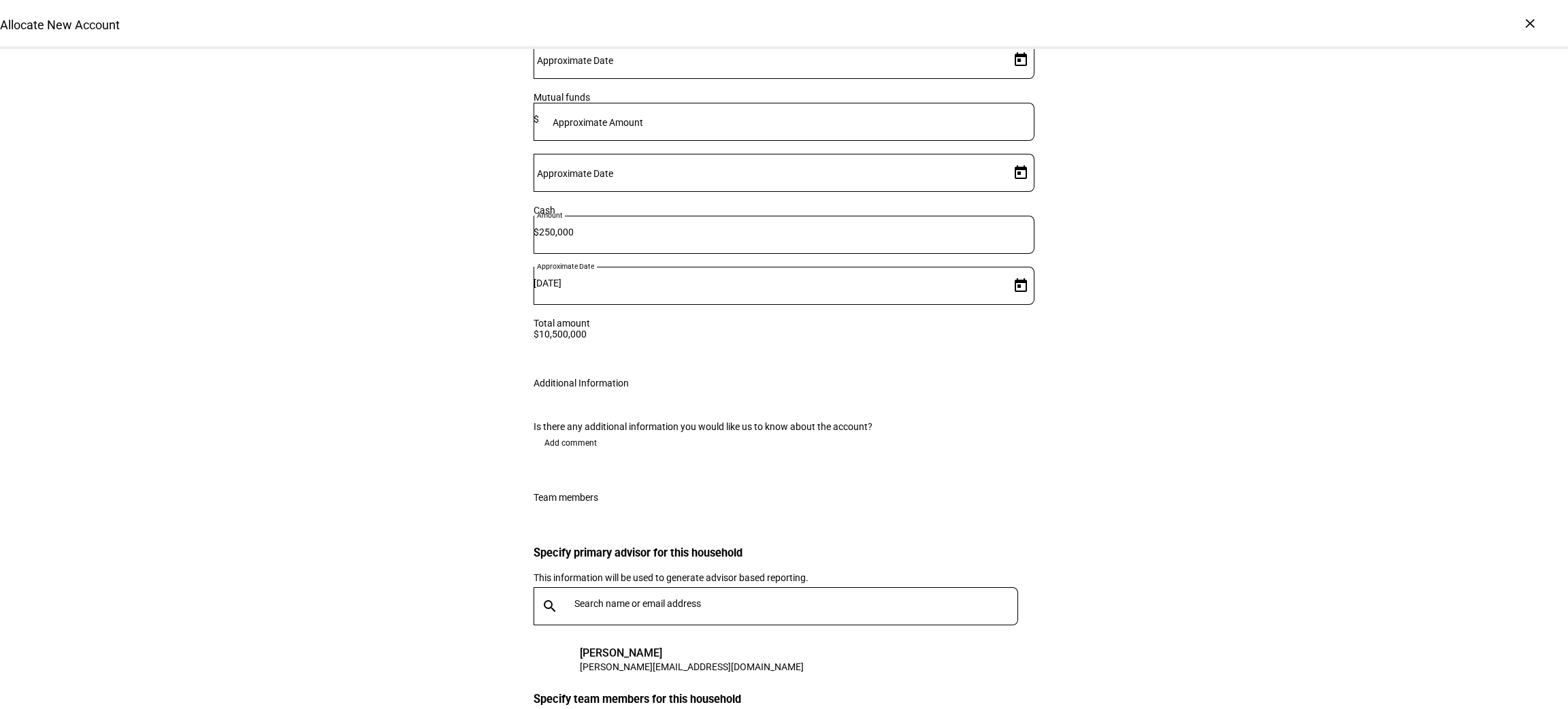
scroll to position [2212, 0]
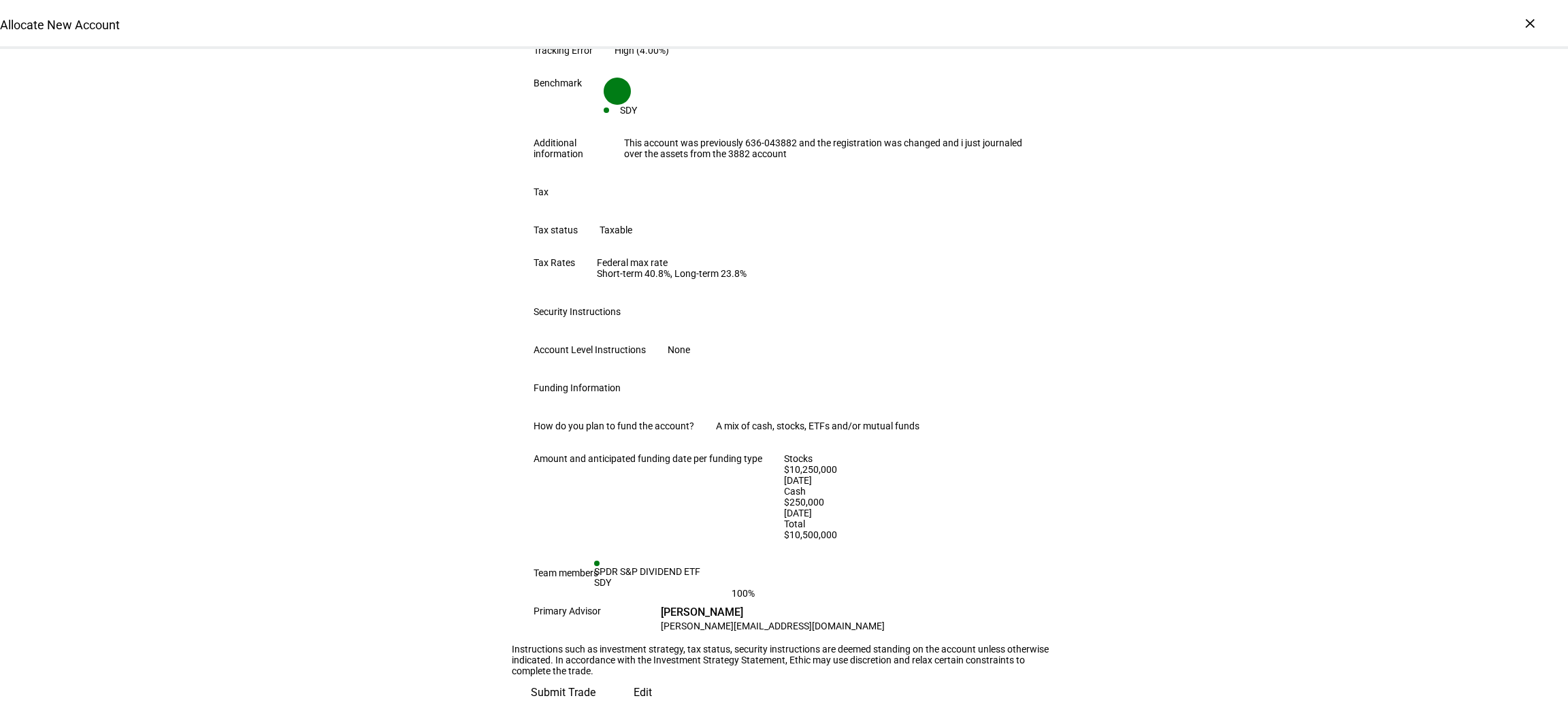
scroll to position [659, 0]
click at [596, 677] on span "Submit Trade" at bounding box center [563, 693] width 65 height 33
